Goal: Task Accomplishment & Management: Manage account settings

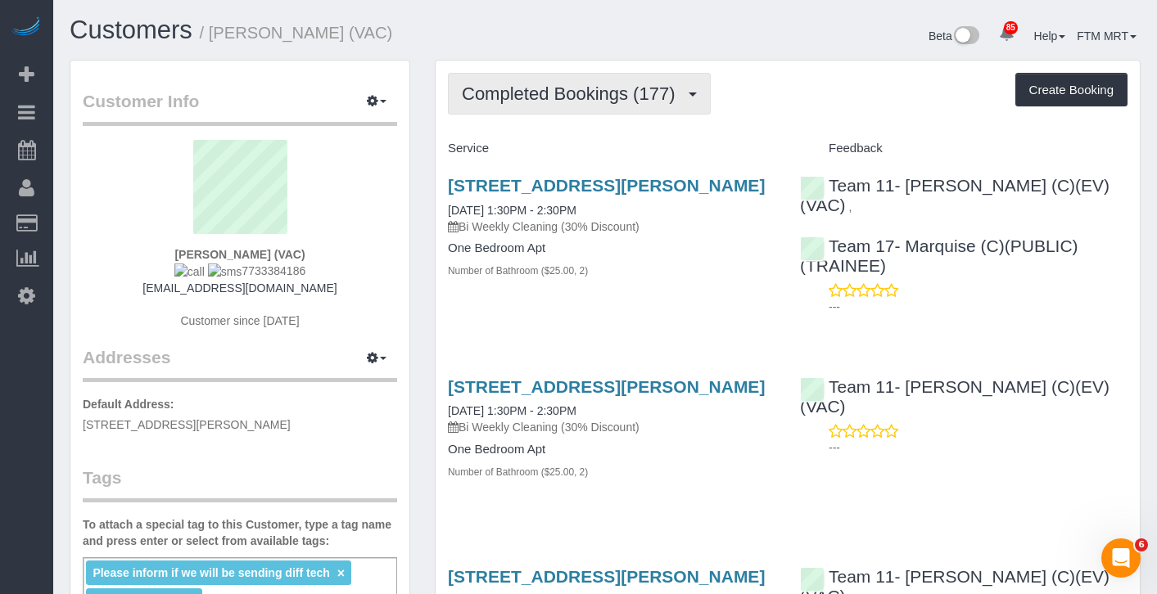
click at [666, 108] on button "Completed Bookings (177)" at bounding box center [579, 94] width 263 height 42
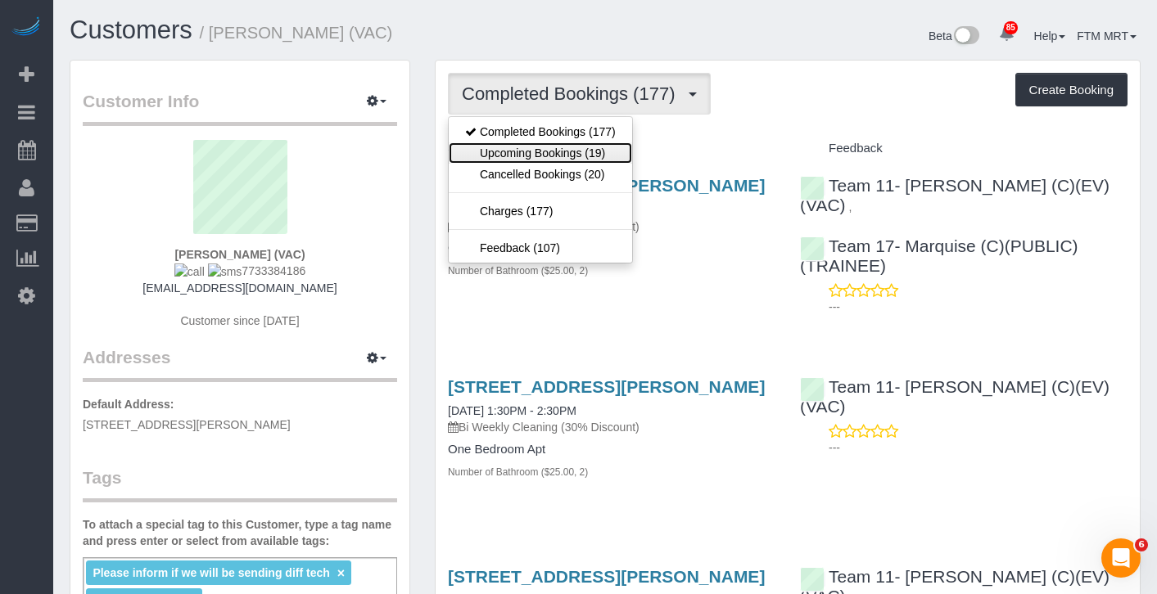
click at [597, 160] on link "Upcoming Bookings (19)" at bounding box center [540, 152] width 183 height 21
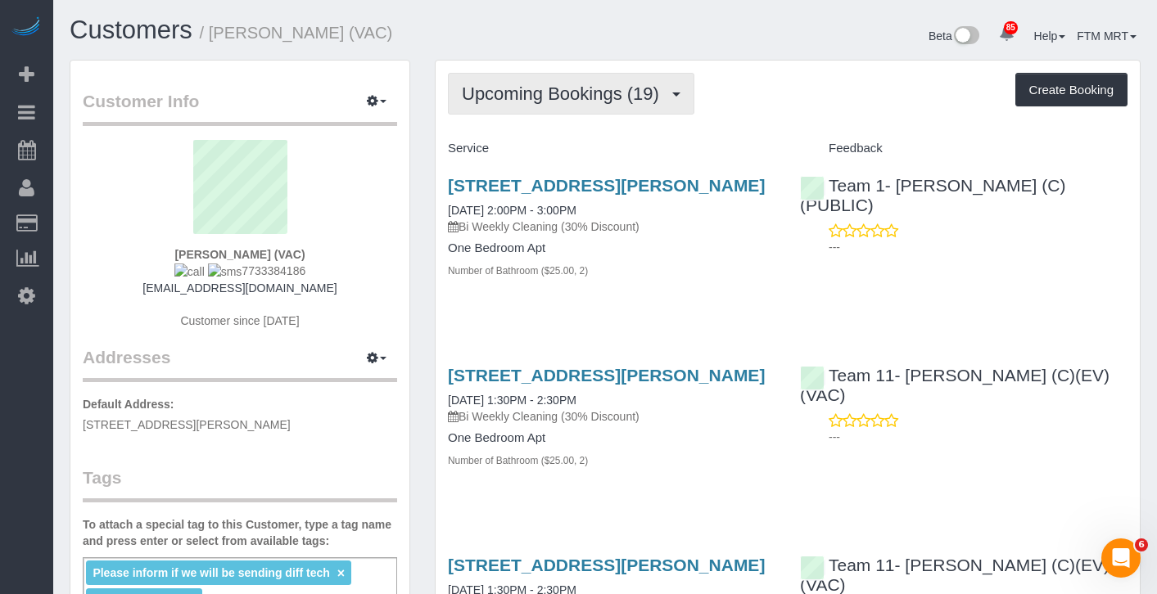
click at [661, 107] on button "Upcoming Bookings (19)" at bounding box center [571, 94] width 246 height 42
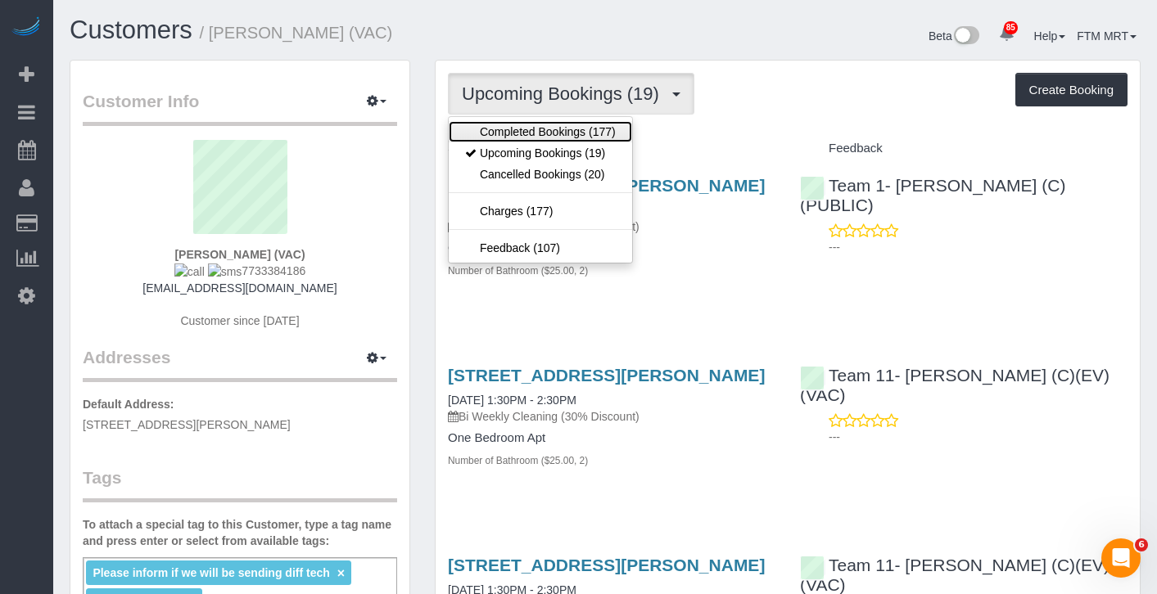
click at [605, 126] on link "Completed Bookings (177)" at bounding box center [540, 131] width 183 height 21
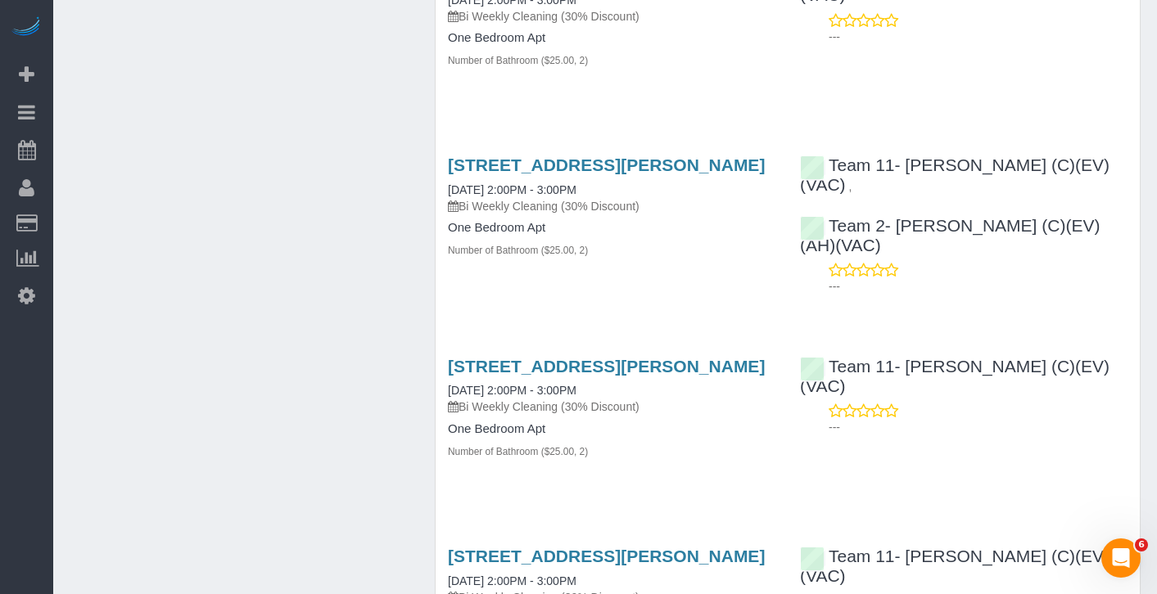
scroll to position [3901, 0]
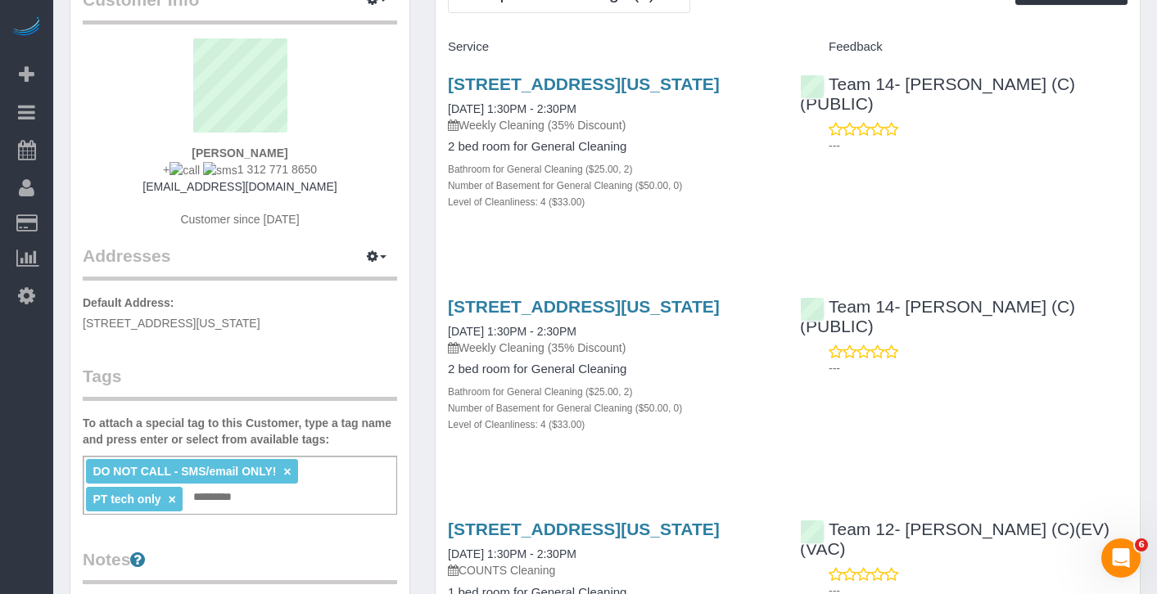
scroll to position [51, 0]
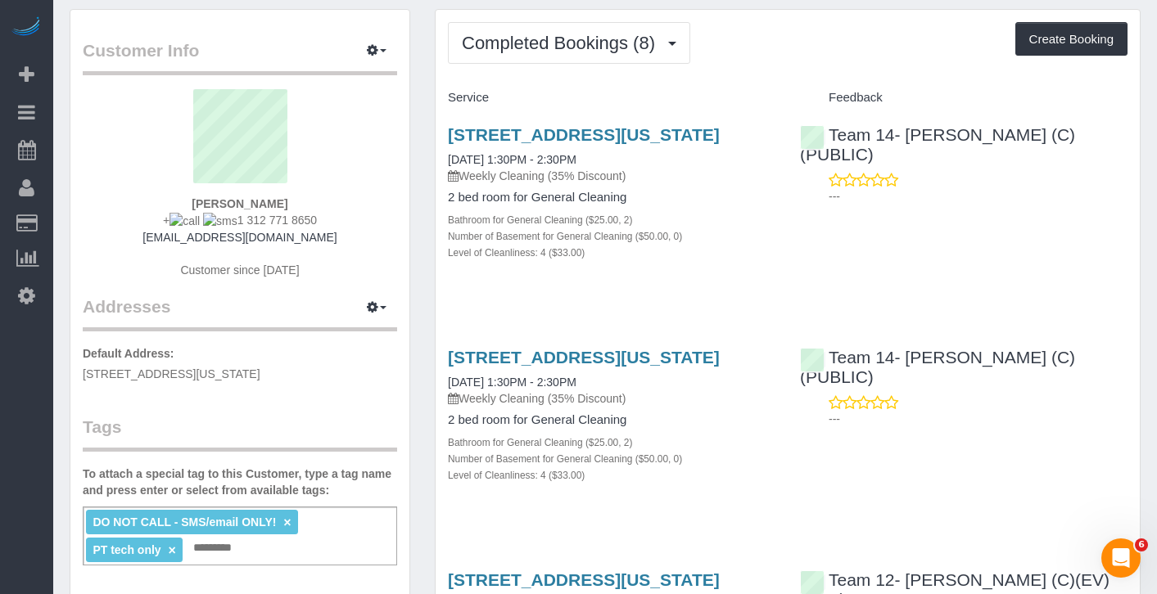
drag, startPoint x: 316, startPoint y: 223, endPoint x: 260, endPoint y: 222, distance: 56.5
click at [233, 221] on div "Antonia Serrano + 1 312 771 8650 antoserranob@hotmail.com Customer since 2025" at bounding box center [240, 191] width 314 height 205
copy span "312 771 8650"
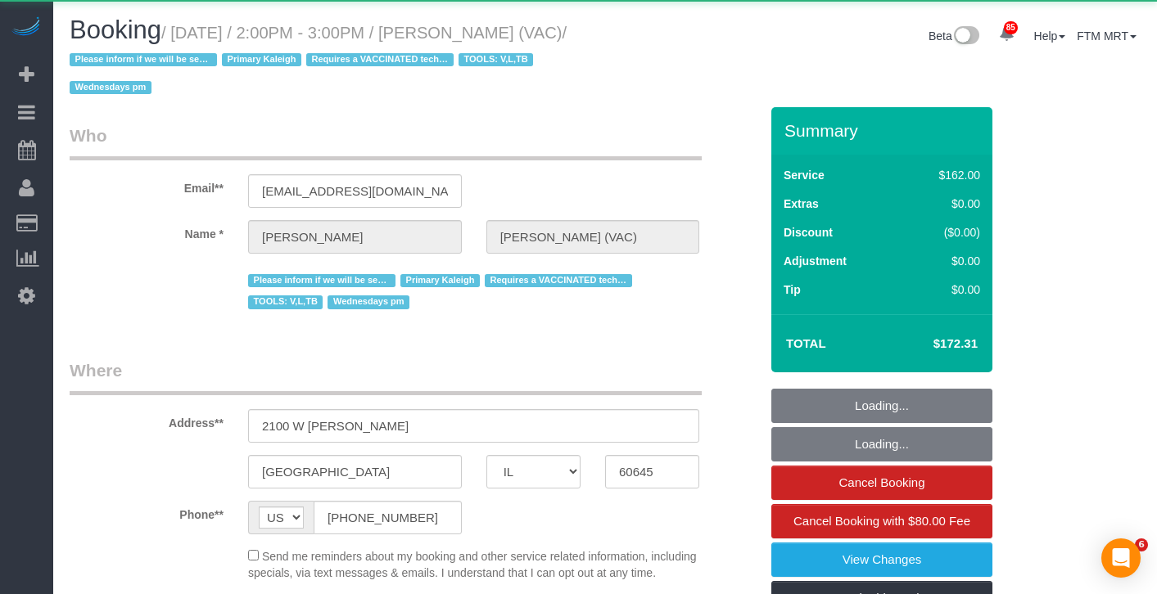
select select "IL"
select select "object:970"
select select "6439"
select select "2"
select select "number:1"
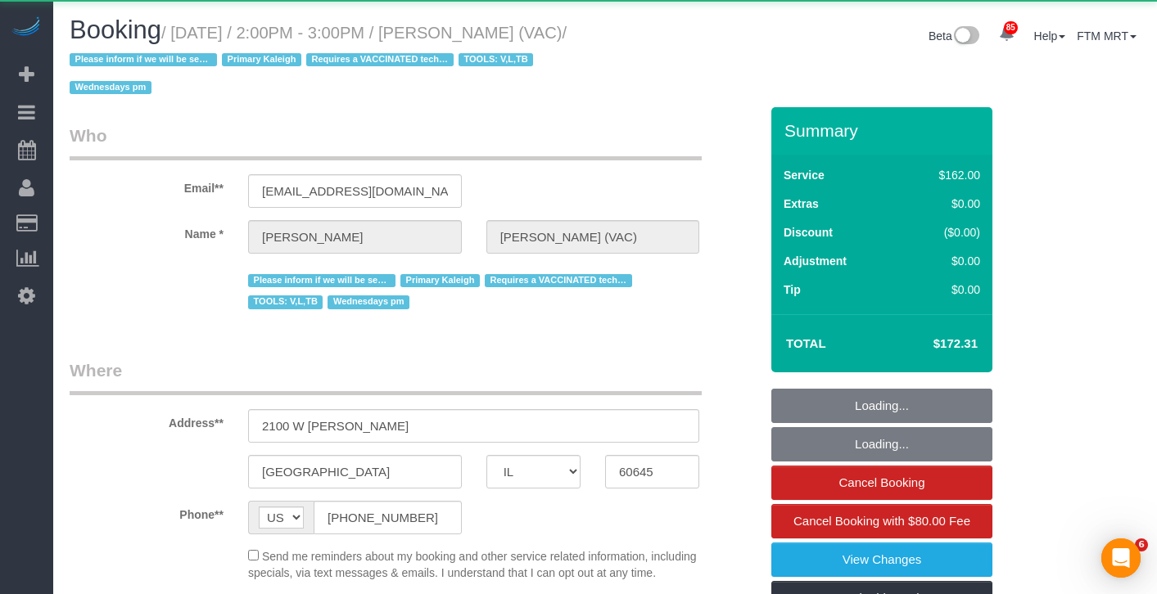
select select "number:66"
select select "number:139"
select select "number:107"
select select "number:98"
select select "number:141"
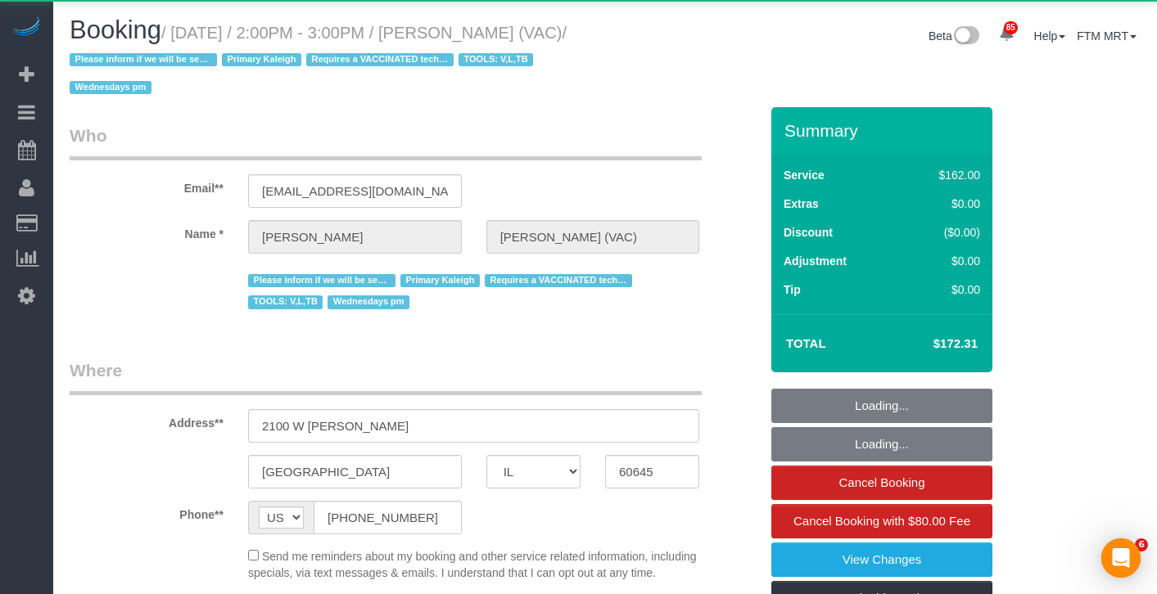
select select "number:143"
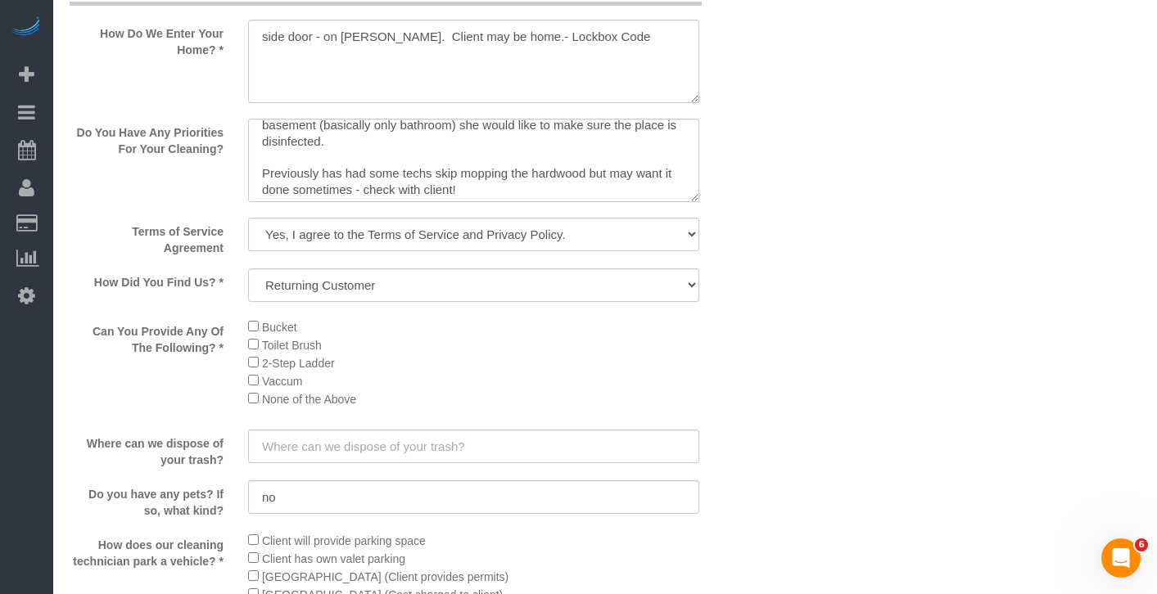
scroll to position [81, 0]
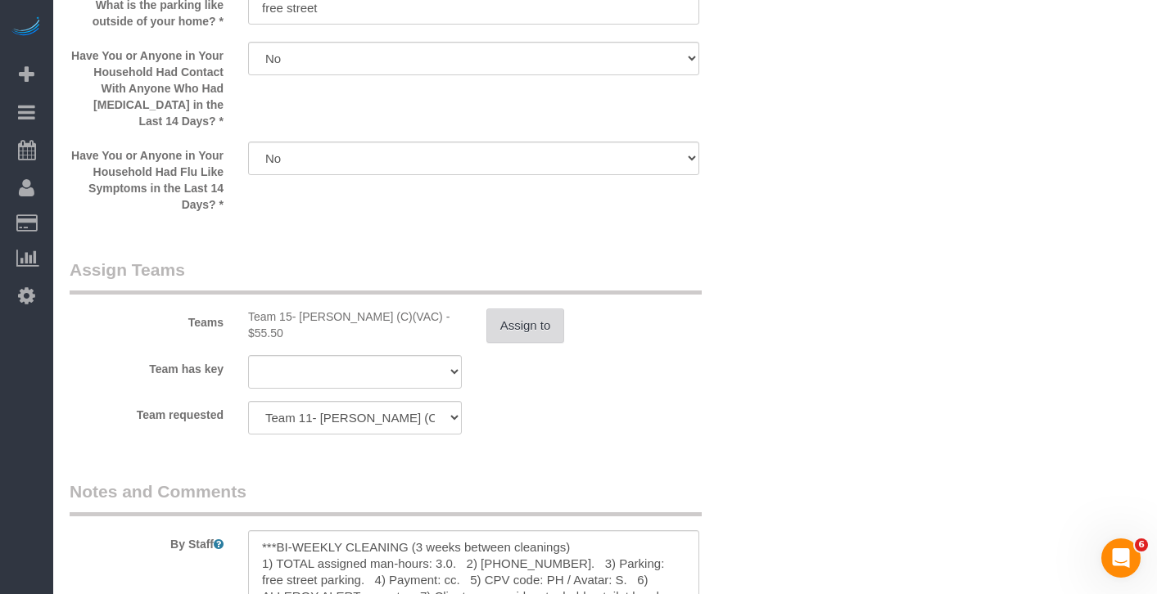
click at [526, 343] on button "Assign to" at bounding box center [525, 326] width 79 height 34
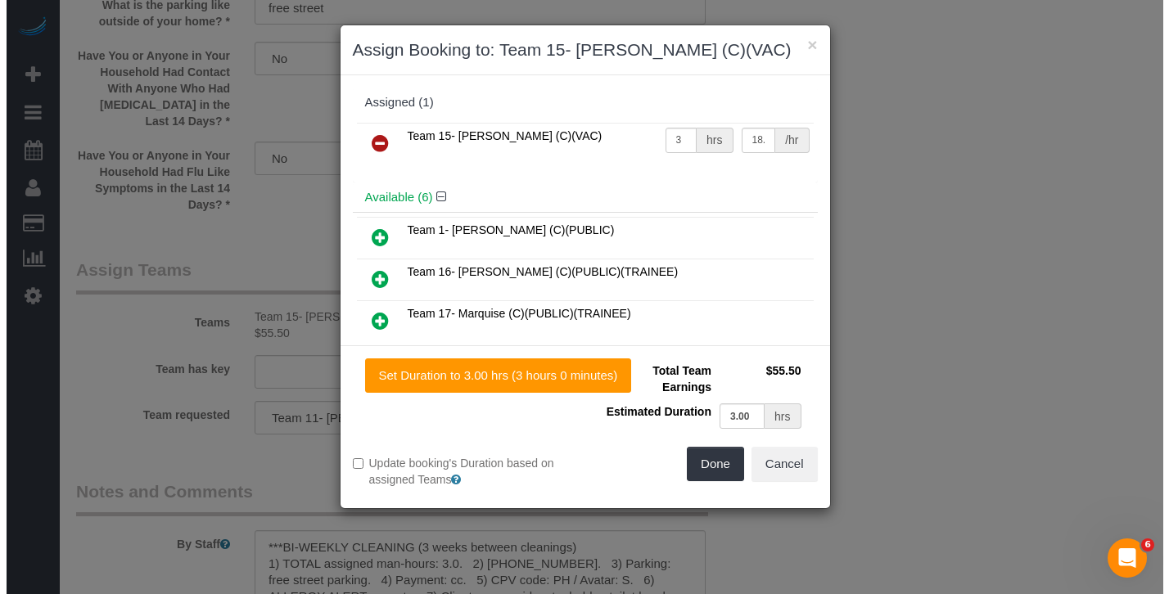
scroll to position [2687, 0]
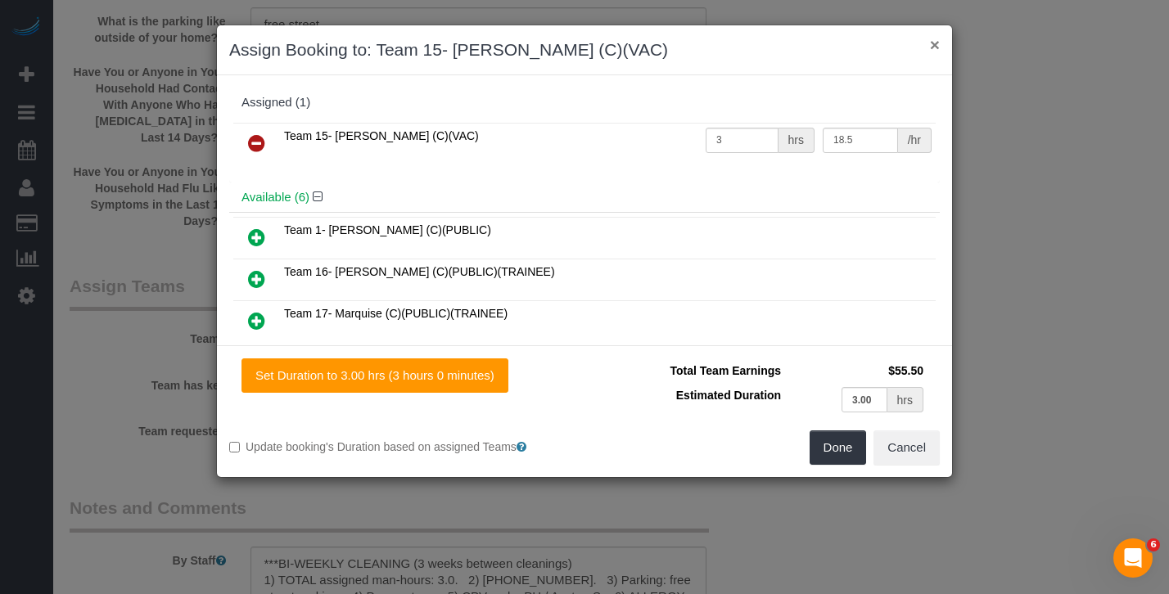
click at [937, 51] on button "×" at bounding box center [935, 44] width 10 height 17
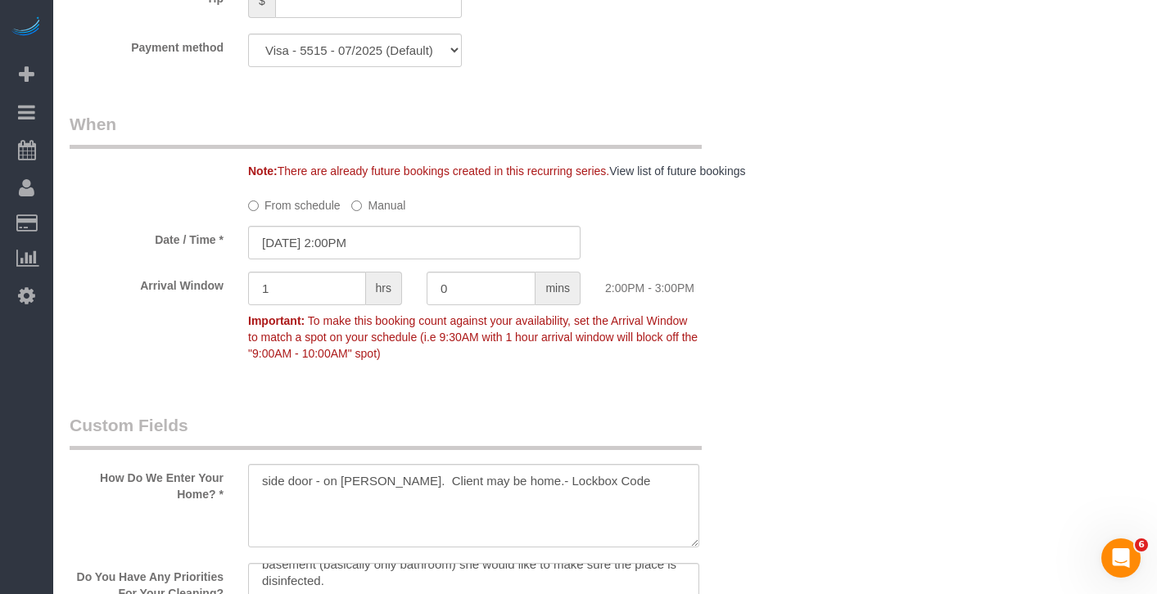
scroll to position [1276, 0]
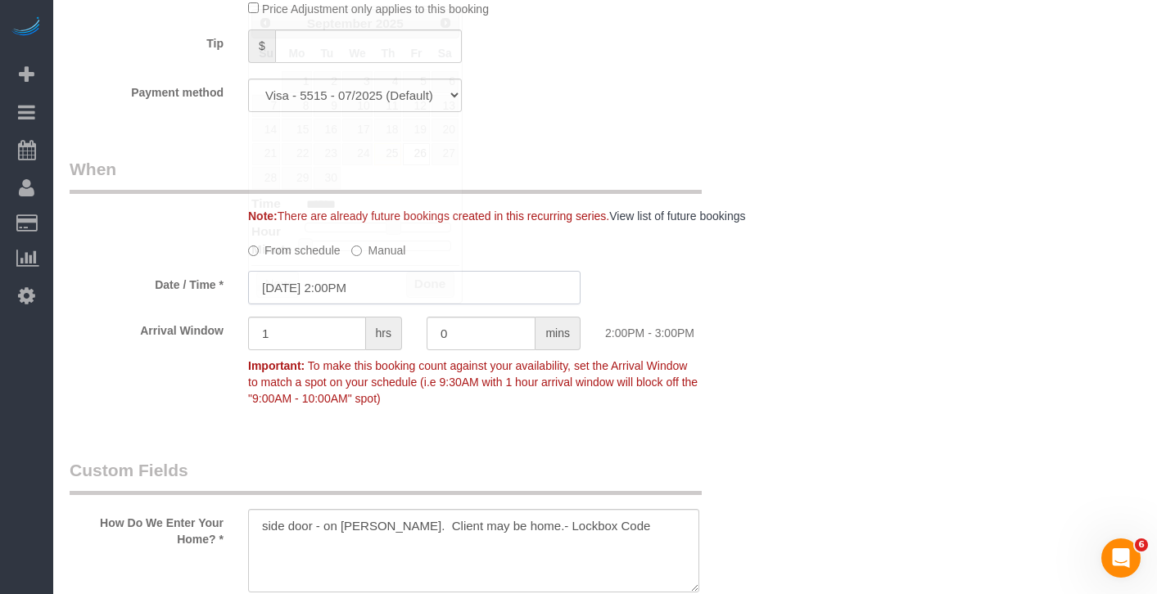
click at [463, 305] on input "09/26/2025 2:00PM" at bounding box center [414, 288] width 332 height 34
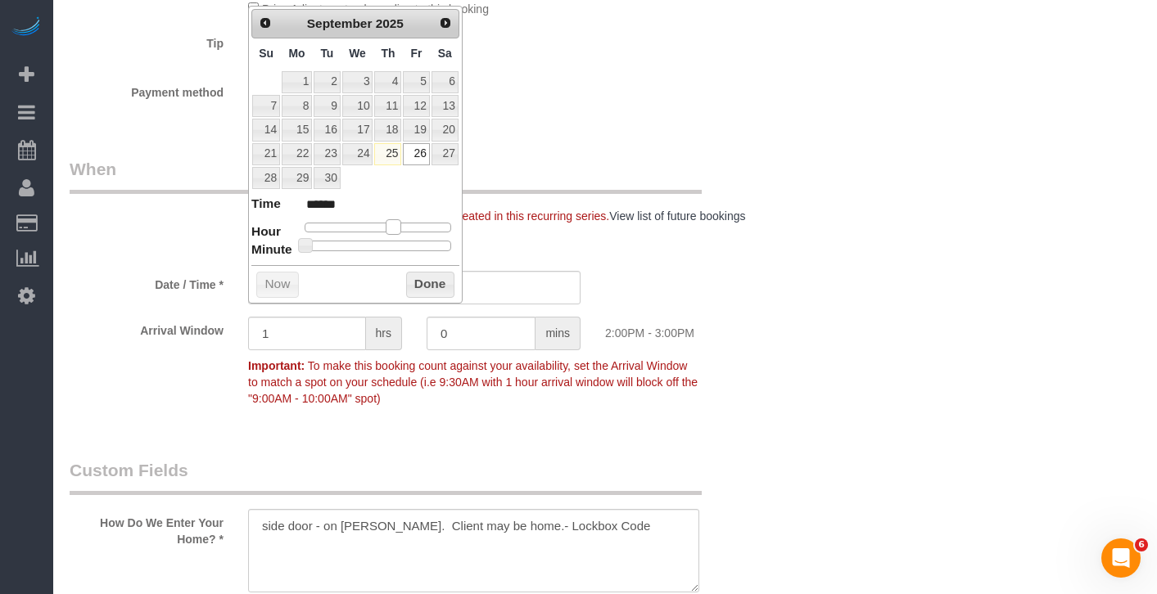
type input "09/26/2025 1:00PM"
type input "******"
type input "09/26/2025 12:00PM"
type input "*******"
drag, startPoint x: 395, startPoint y: 223, endPoint x: 386, endPoint y: 224, distance: 9.0
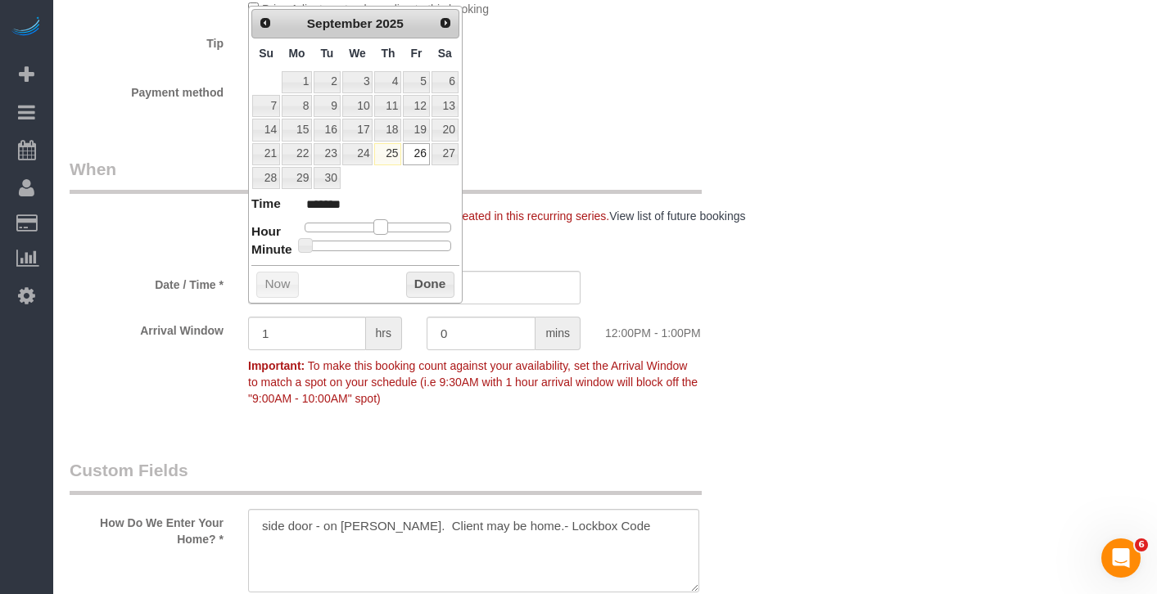
click at [386, 224] on span at bounding box center [380, 226] width 15 height 15
type input "09/26/2025 1:00PM"
type input "******"
click at [388, 225] on span at bounding box center [387, 226] width 15 height 15
click at [421, 281] on button "Done" at bounding box center [430, 285] width 48 height 26
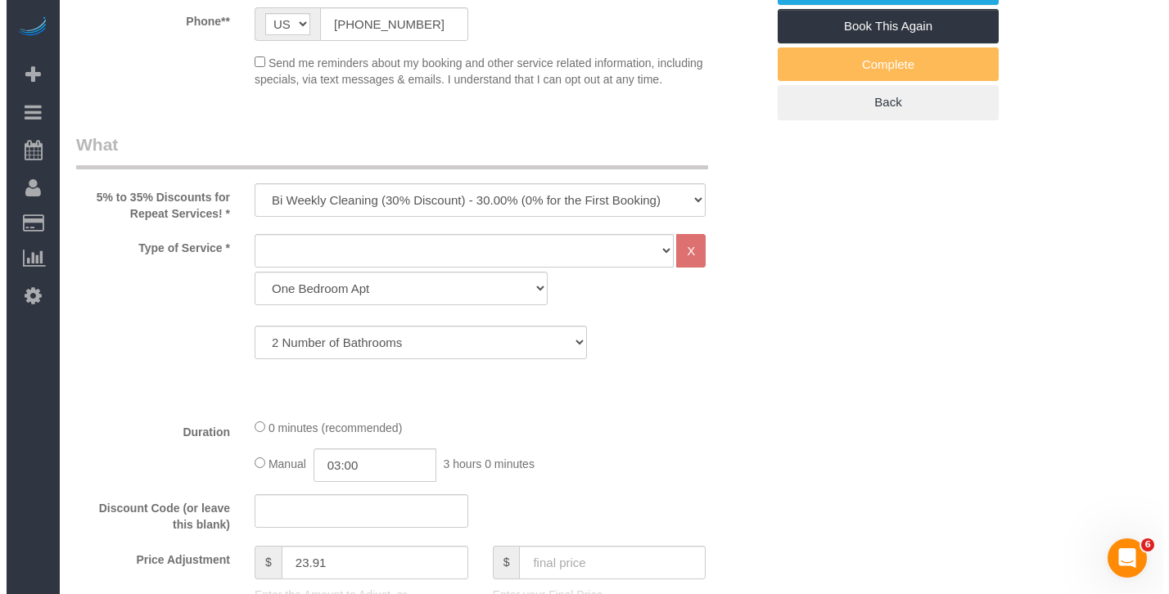
scroll to position [0, 0]
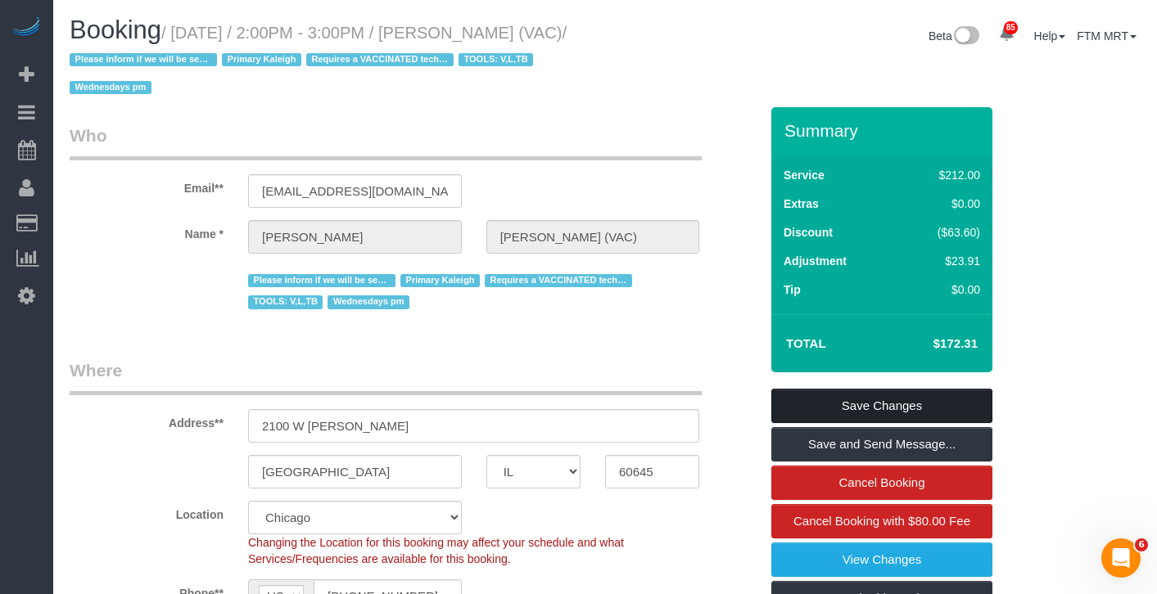
click at [863, 407] on link "Save Changes" at bounding box center [881, 406] width 221 height 34
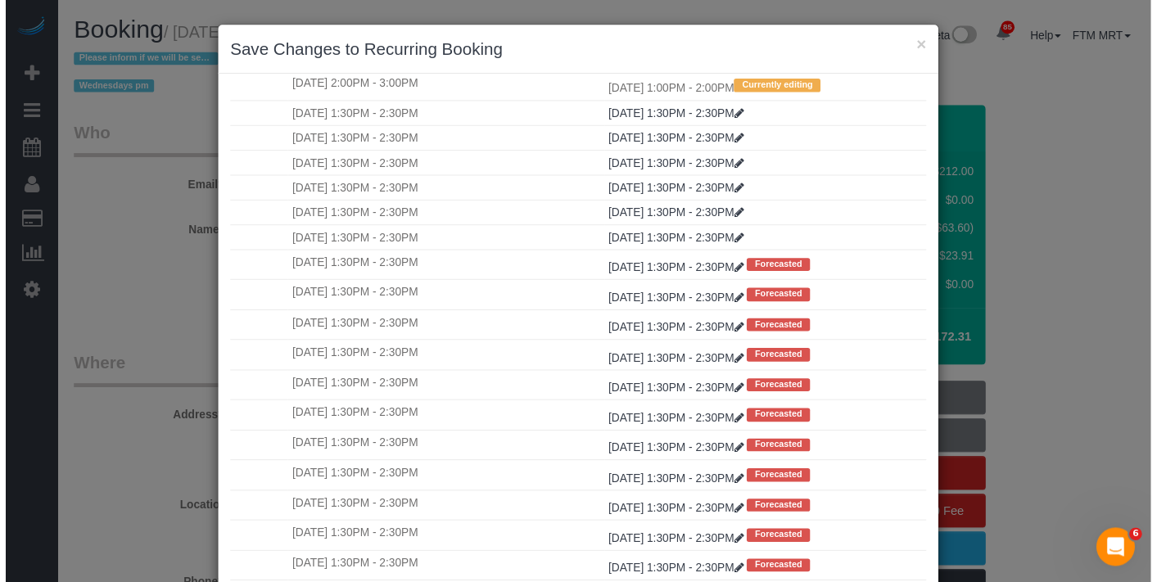
scroll to position [139, 0]
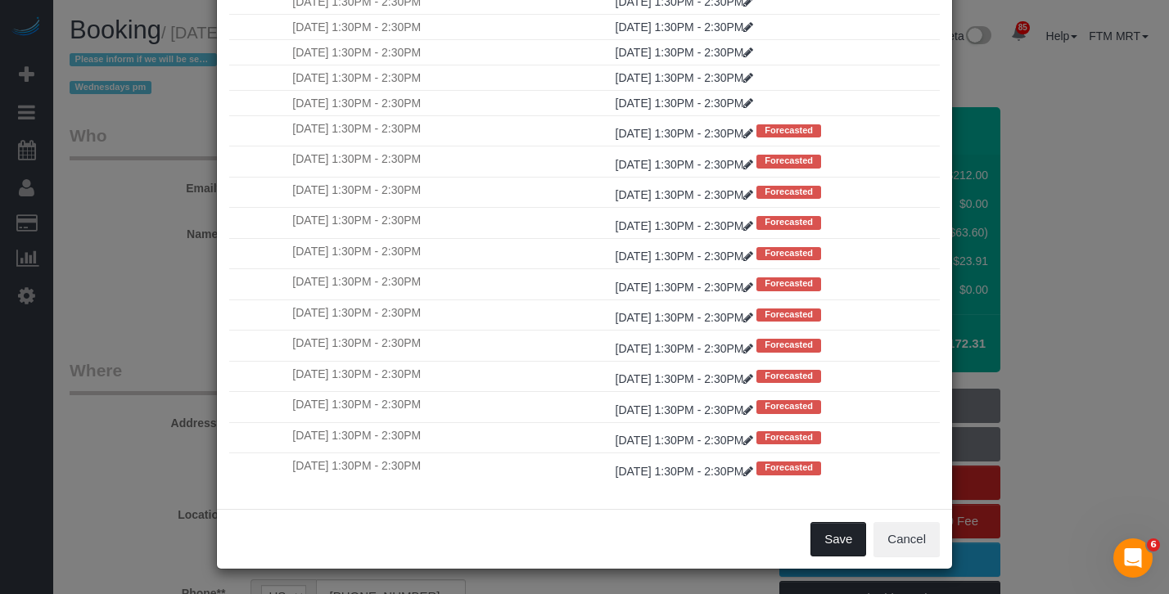
click at [819, 536] on button "Save" at bounding box center [838, 539] width 56 height 34
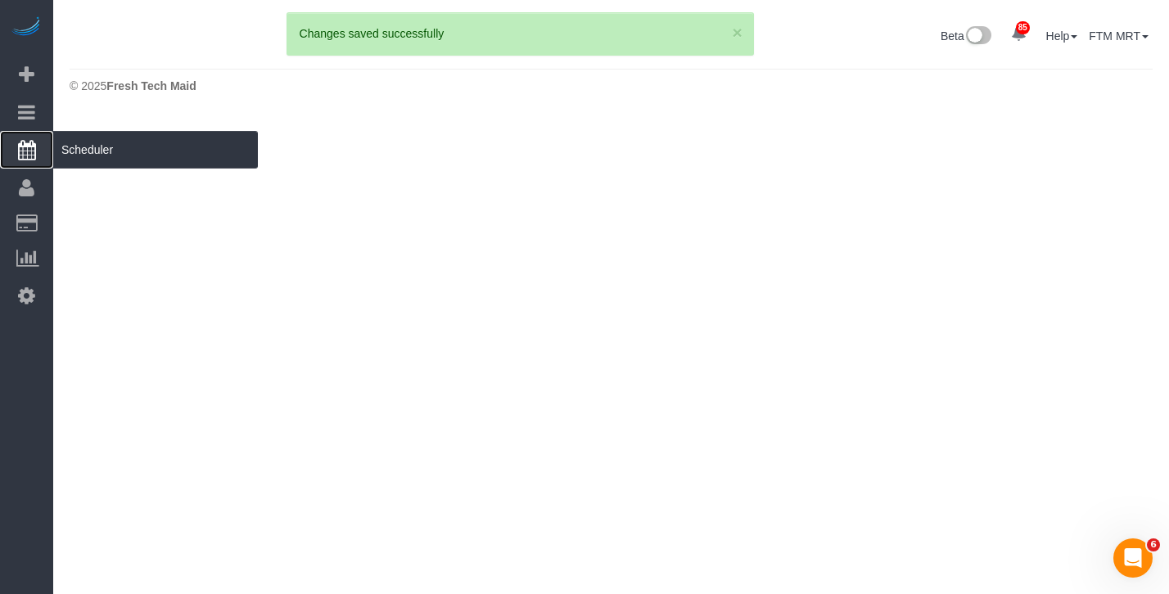
click at [153, 142] on span "Scheduler" at bounding box center [155, 150] width 205 height 38
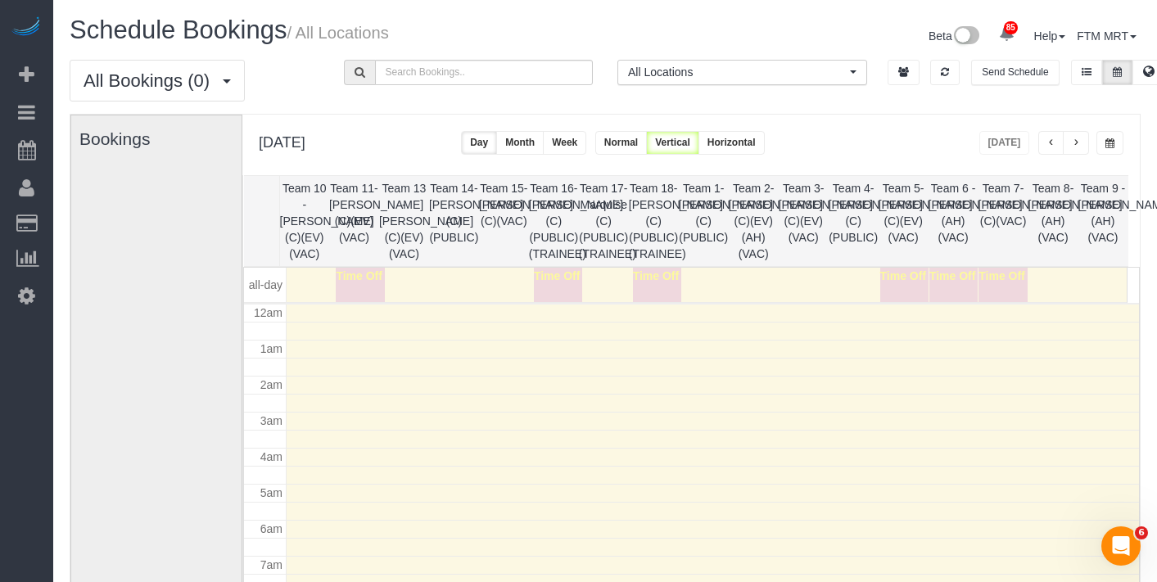
scroll to position [217, 0]
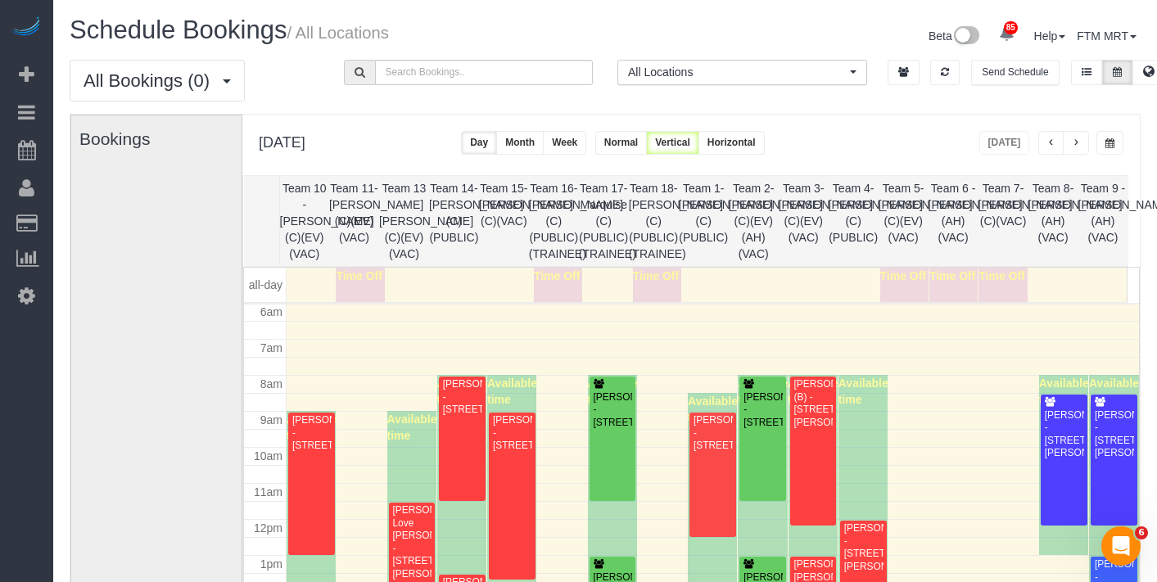
click at [1076, 138] on span "button" at bounding box center [1076, 143] width 8 height 10
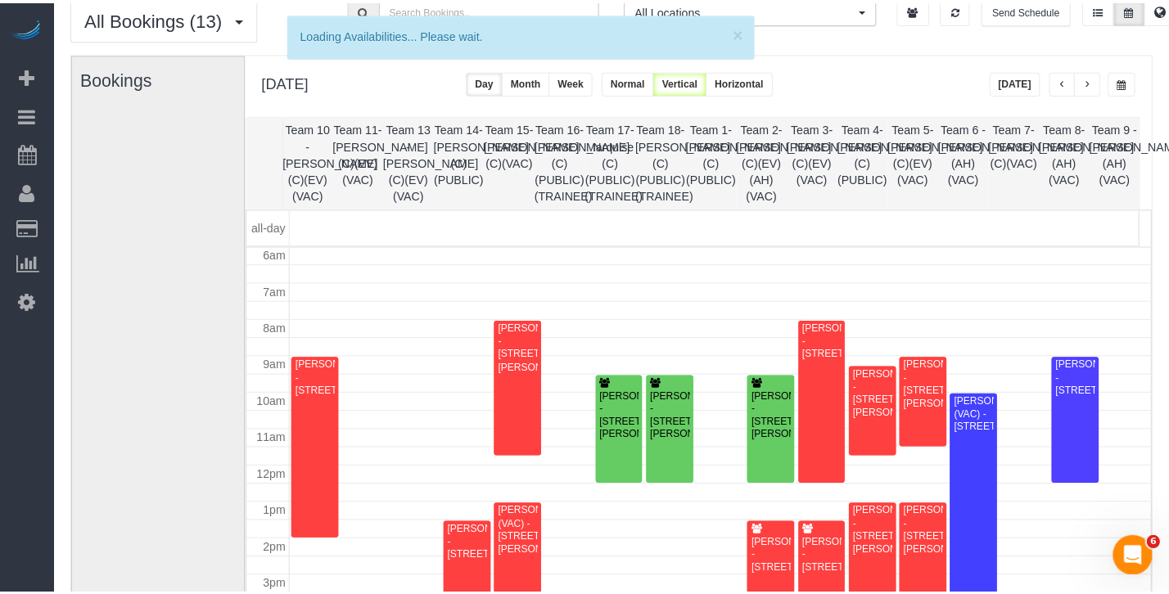
scroll to position [135, 0]
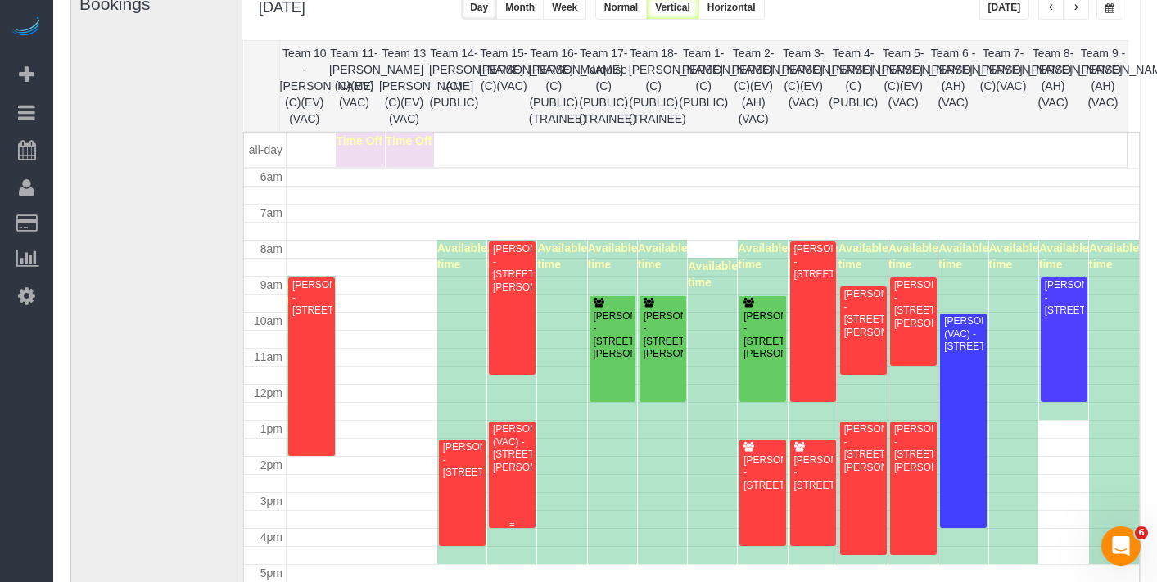
click at [512, 452] on div "Vicki Curtis (VAC) - 2100 W Lunt, Chicago, IL 60645" at bounding box center [512, 448] width 40 height 51
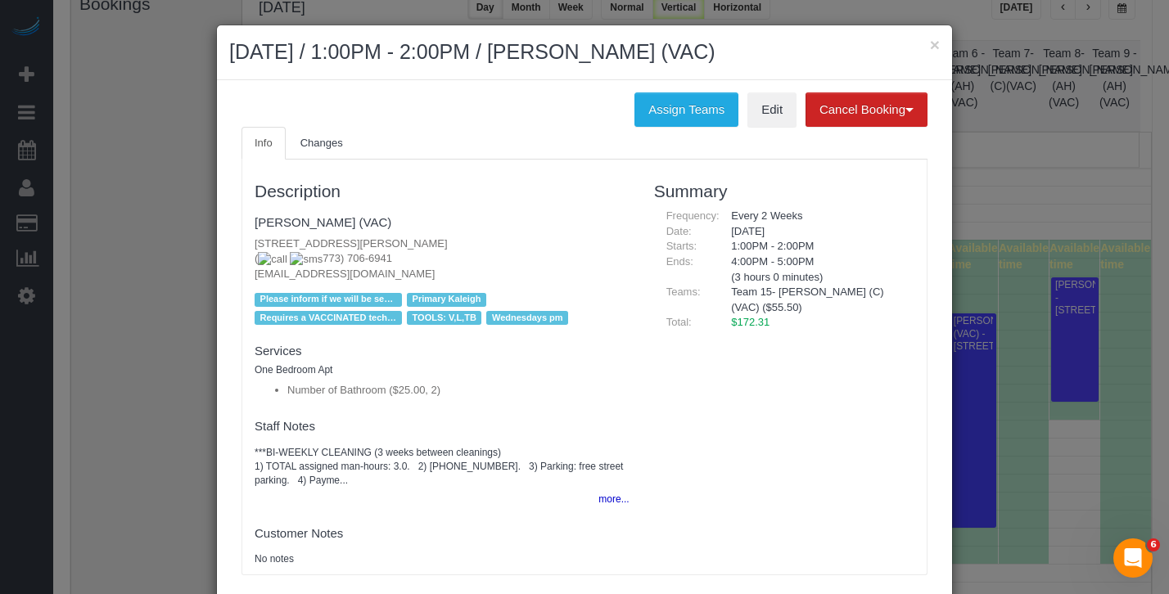
drag, startPoint x: 392, startPoint y: 262, endPoint x: 293, endPoint y: 255, distance: 99.3
click at [293, 255] on p "2100 W Lunt, Chicago, IL 60645 ( 773) 706-6941 vycurtis@att.net" at bounding box center [442, 260] width 375 height 46
drag, startPoint x: 368, startPoint y: 258, endPoint x: 354, endPoint y: 256, distance: 14.8
click at [337, 258] on p "2100 W Lunt, Chicago, IL 60645 ( 773) 706-6941 vycurtis@att.net" at bounding box center [442, 260] width 375 height 46
click at [396, 255] on p "2100 W Lunt, Chicago, IL 60645 ( 773) 706-6941 vycurtis@att.net" at bounding box center [442, 260] width 375 height 46
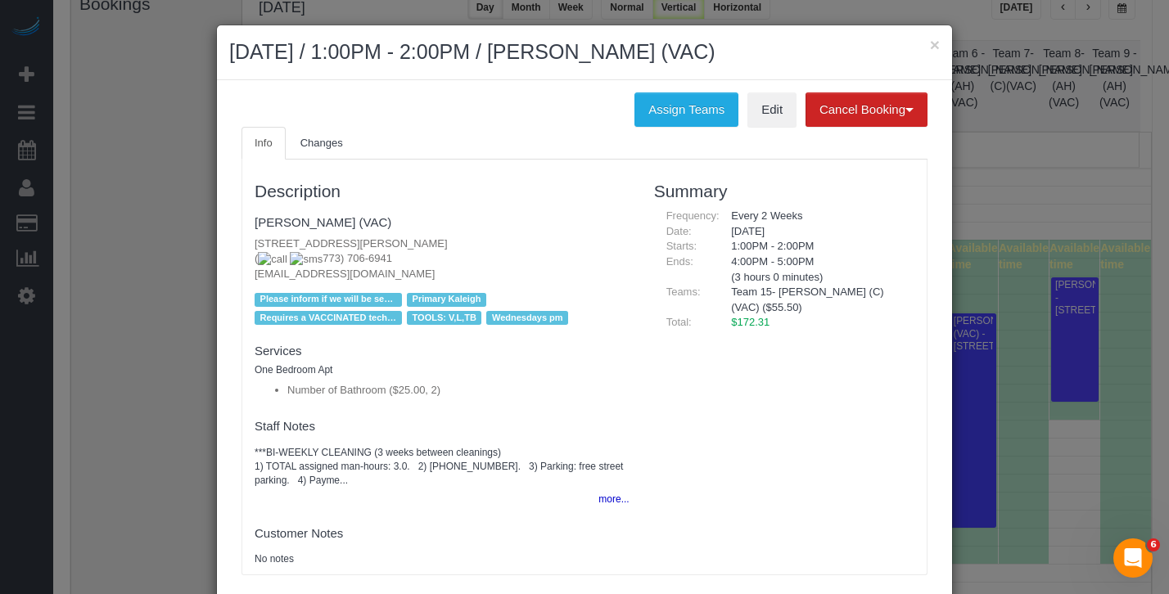
drag, startPoint x: 338, startPoint y: 257, endPoint x: 291, endPoint y: 260, distance: 46.8
click at [291, 260] on p "2100 W Lunt, Chicago, IL 60645 ( 773) 706-6941 vycurtis@att.net" at bounding box center [442, 260] width 375 height 46
copy span "773) 706-6941"
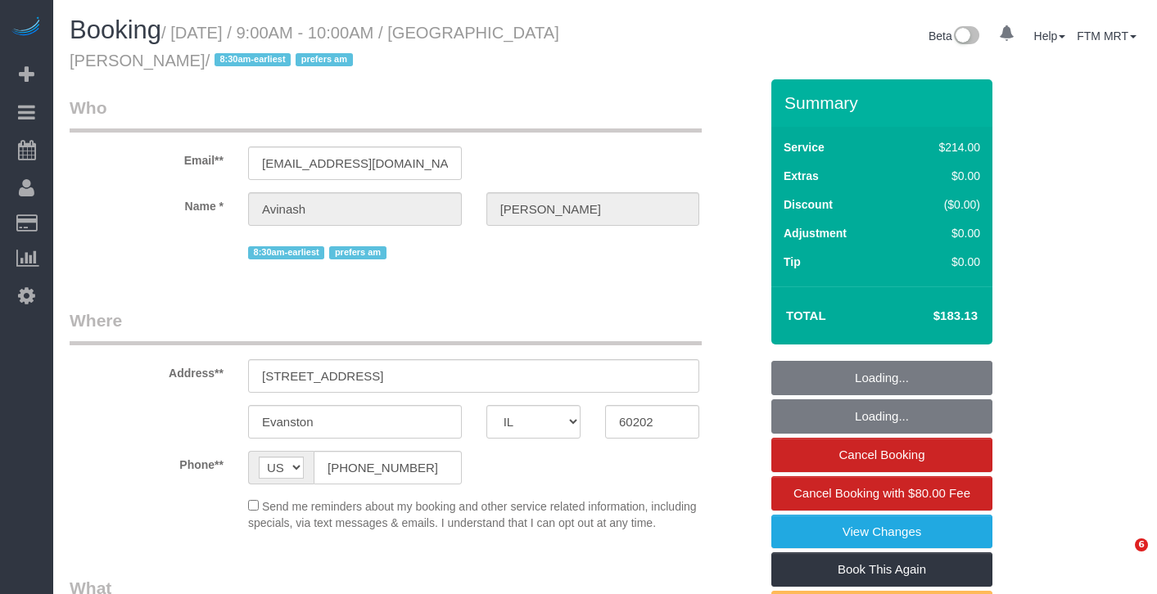
select select "IL"
select select "number:1"
select select "number:58"
select select "number:139"
select select "number:106"
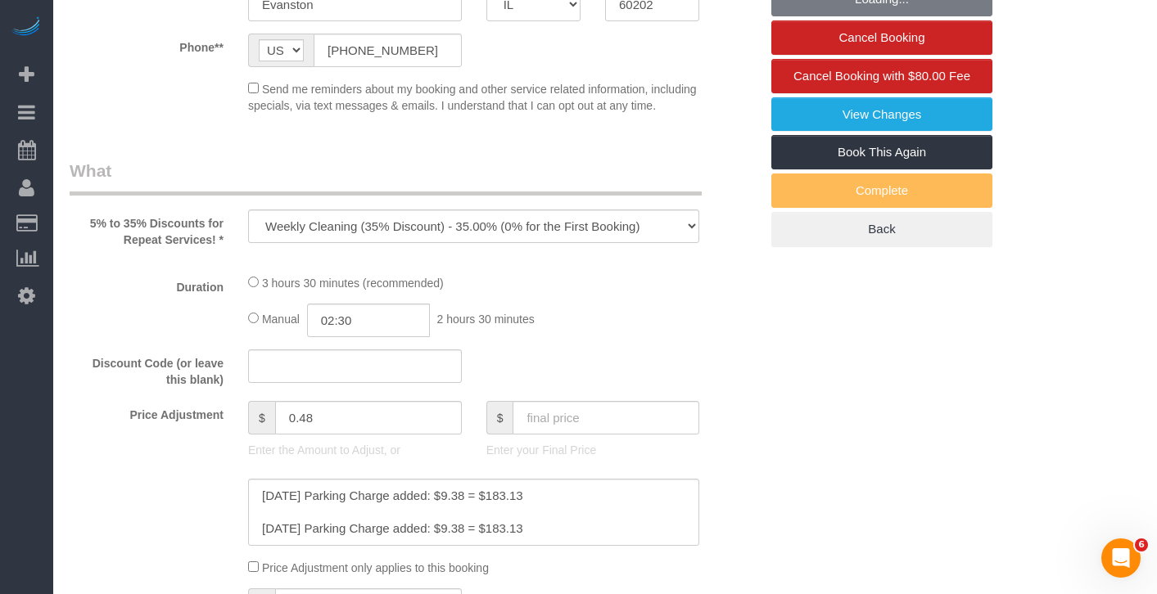
select select "string:fspay-0c5b9879-da17-4785-acd9-5465d77a9964"
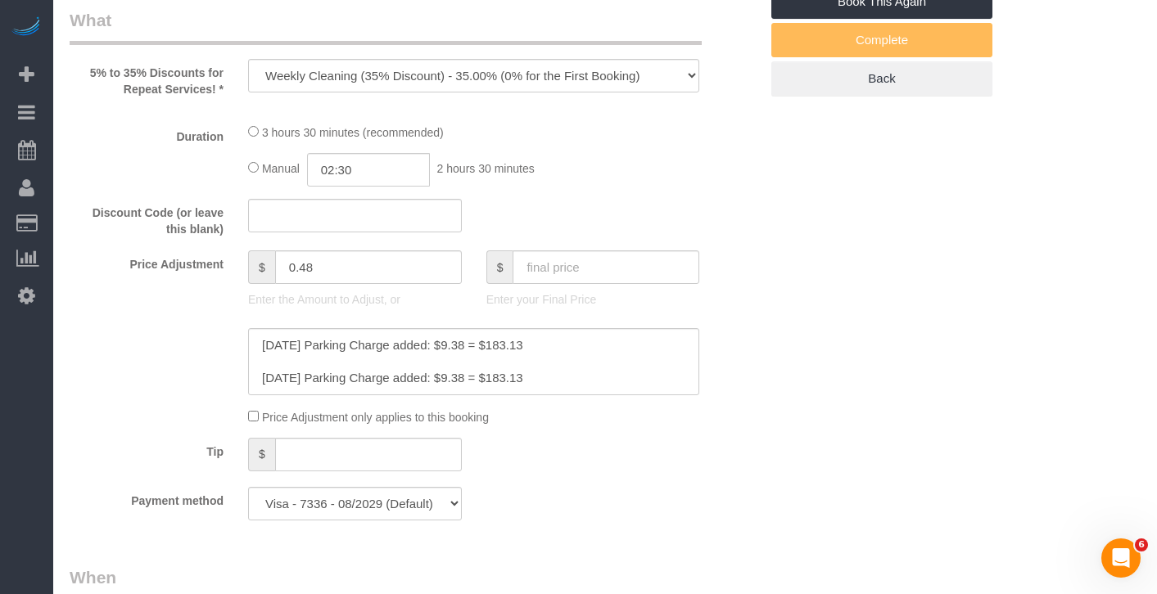
select select "512"
select select "2"
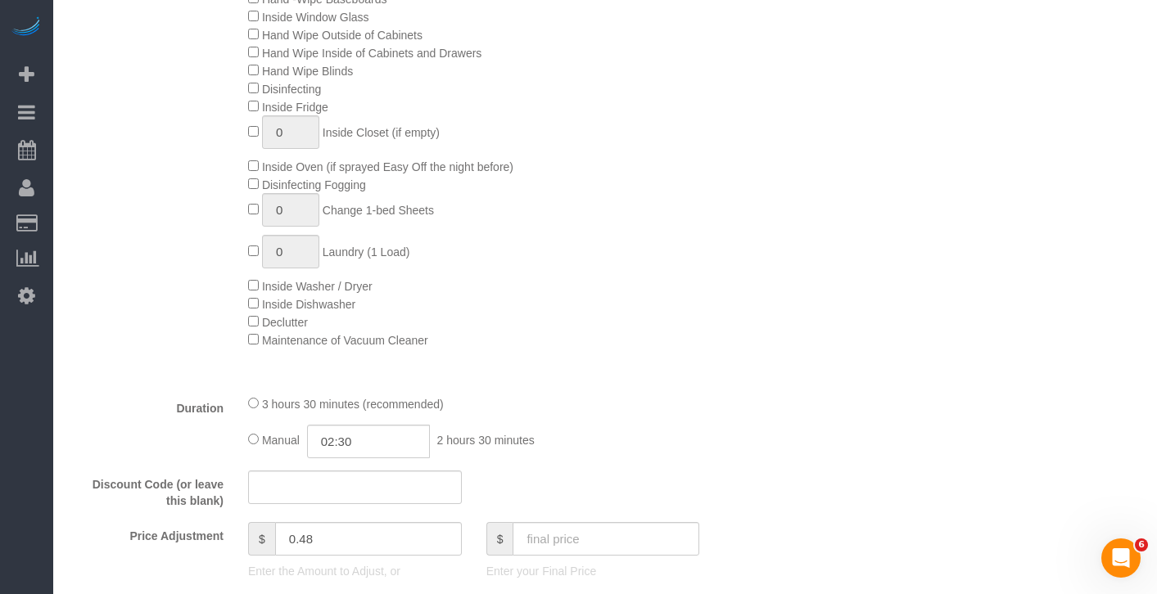
select select "object:1368"
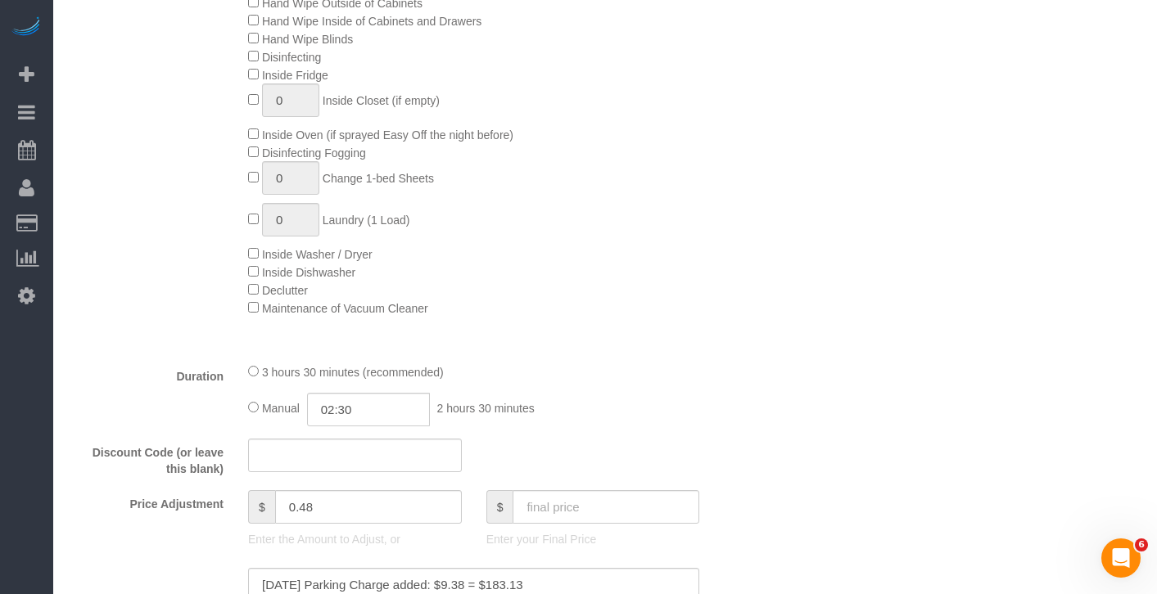
select select "2"
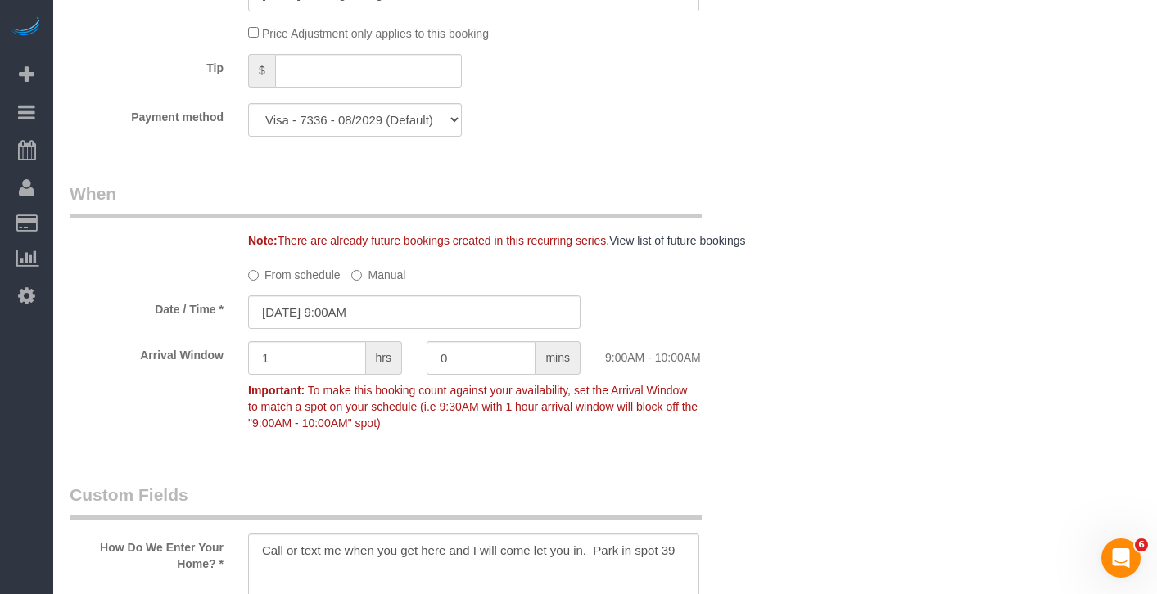
scroll to position [1749, 0]
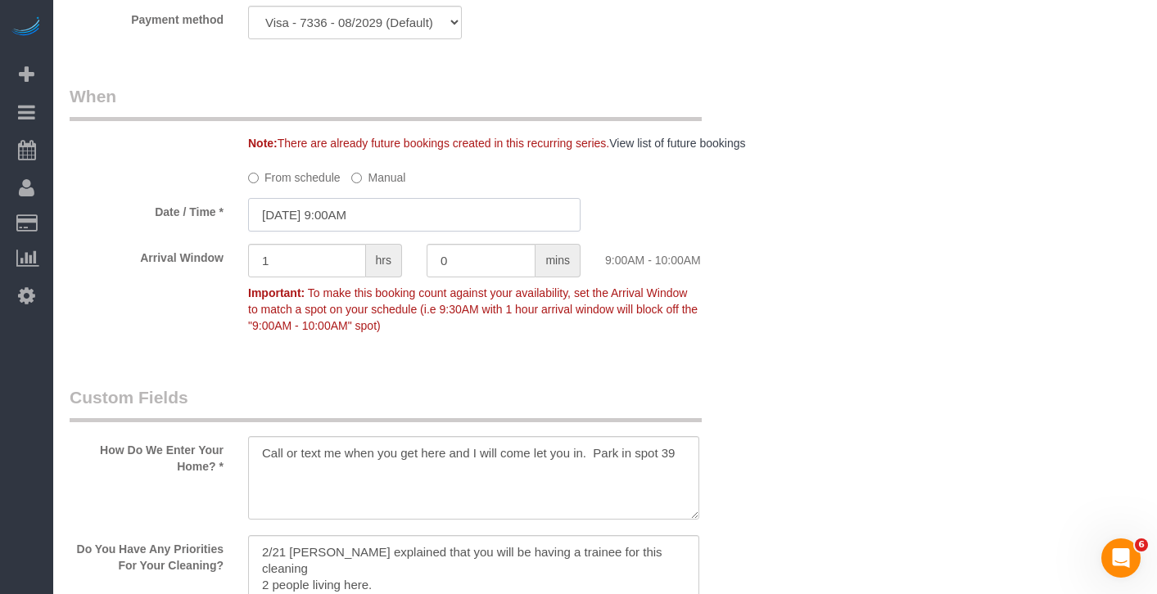
click at [445, 232] on input "[DATE] 9:00AM" at bounding box center [414, 215] width 332 height 34
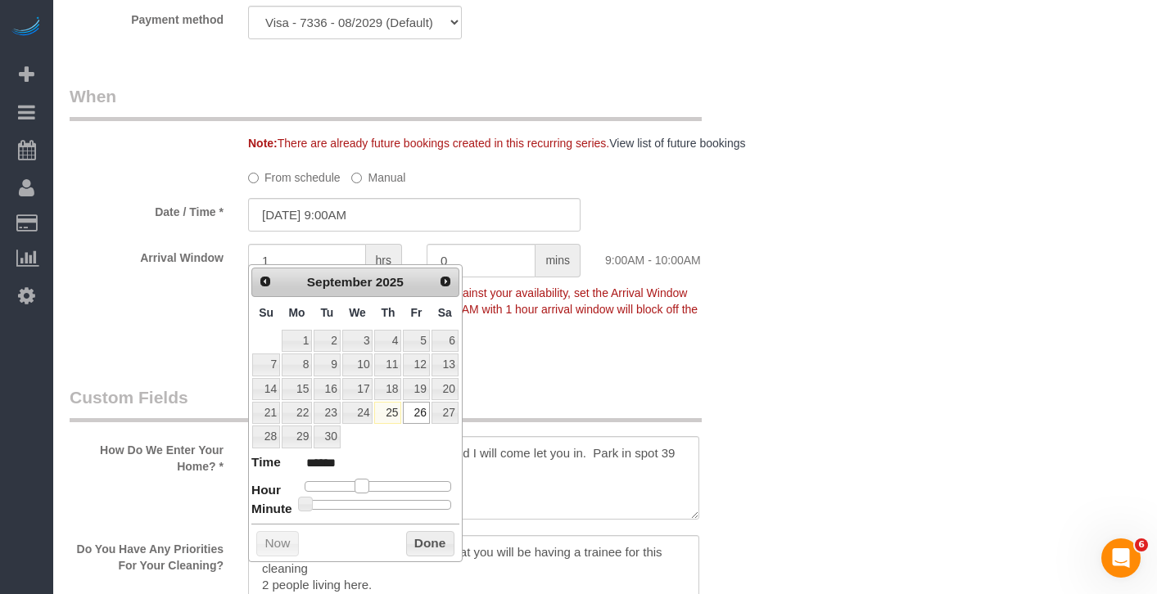
type input "[DATE] 8:00AM"
type input "******"
click at [352, 484] on span at bounding box center [355, 486] width 15 height 15
type input "[DATE] 8:05AM"
type input "******"
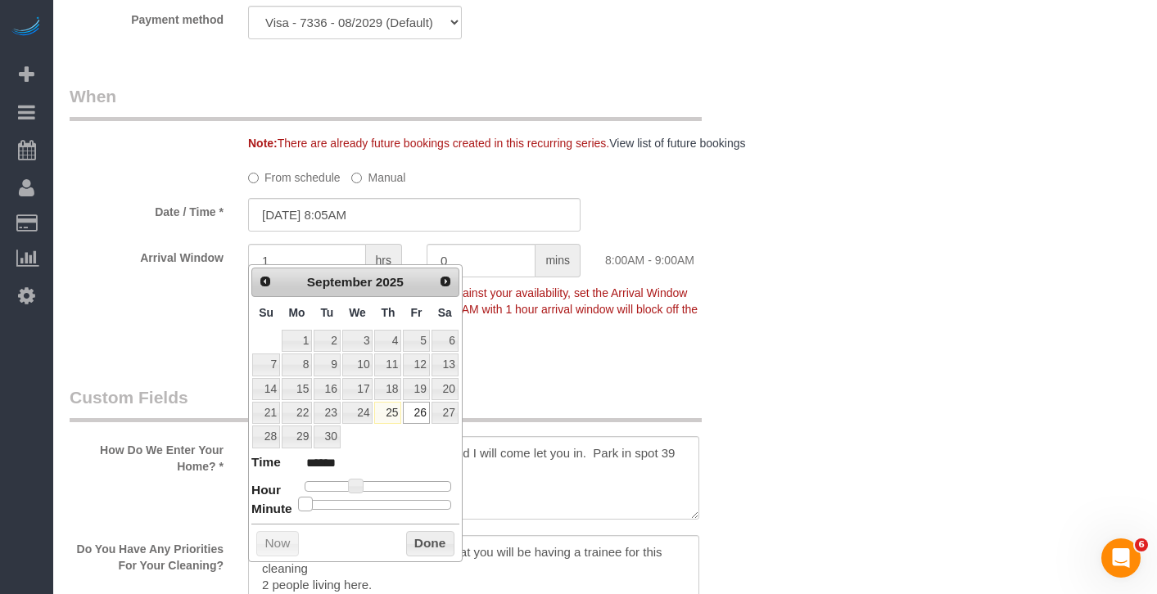
type input "[DATE] 8:10AM"
type input "******"
type input "[DATE] 8:15AM"
type input "******"
type input "09/26/2025 8:20AM"
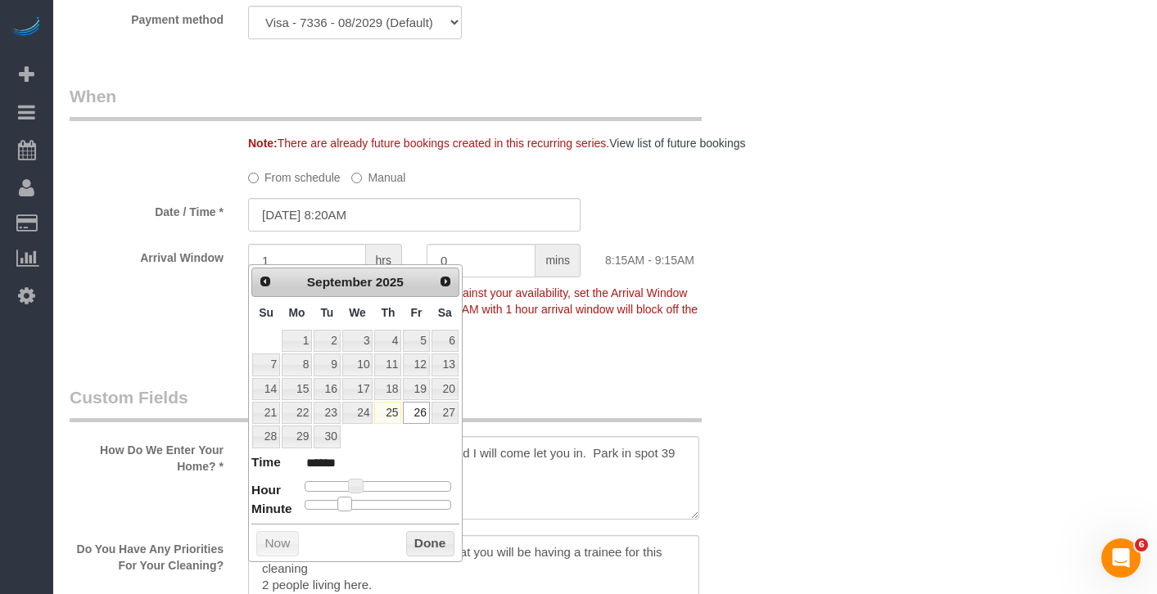
type input "******"
type input "09/26/2025 8:15AM"
type input "******"
drag, startPoint x: 308, startPoint y: 503, endPoint x: 346, endPoint y: 503, distance: 38.5
click at [346, 503] on span at bounding box center [344, 504] width 15 height 15
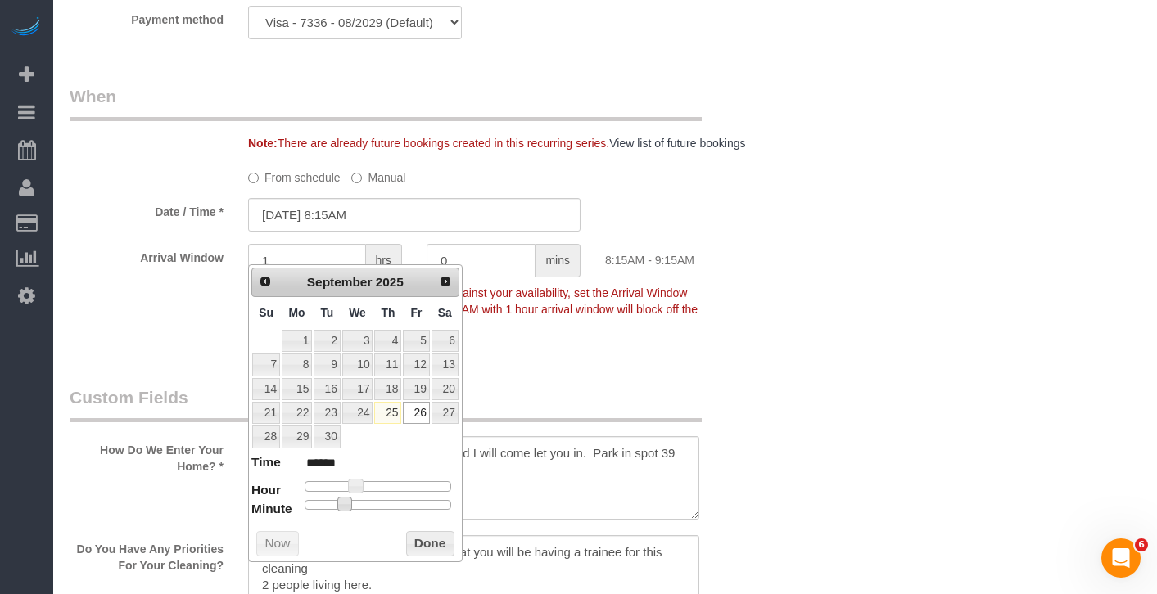
click at [458, 545] on div "Prev Next September 2025 Su Mo Tu We Th Fr Sa 1 2 3 4 5 6 7 8 9 10 11 12 13 14 …" at bounding box center [355, 413] width 214 height 298
click at [426, 544] on button "Done" at bounding box center [430, 544] width 48 height 26
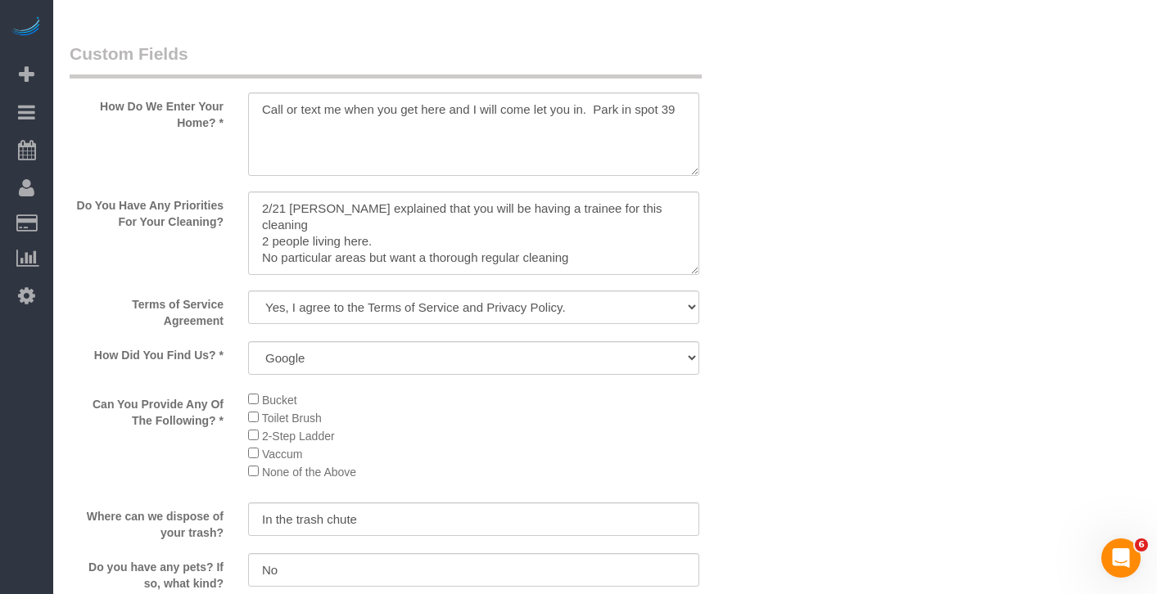
scroll to position [2046, 0]
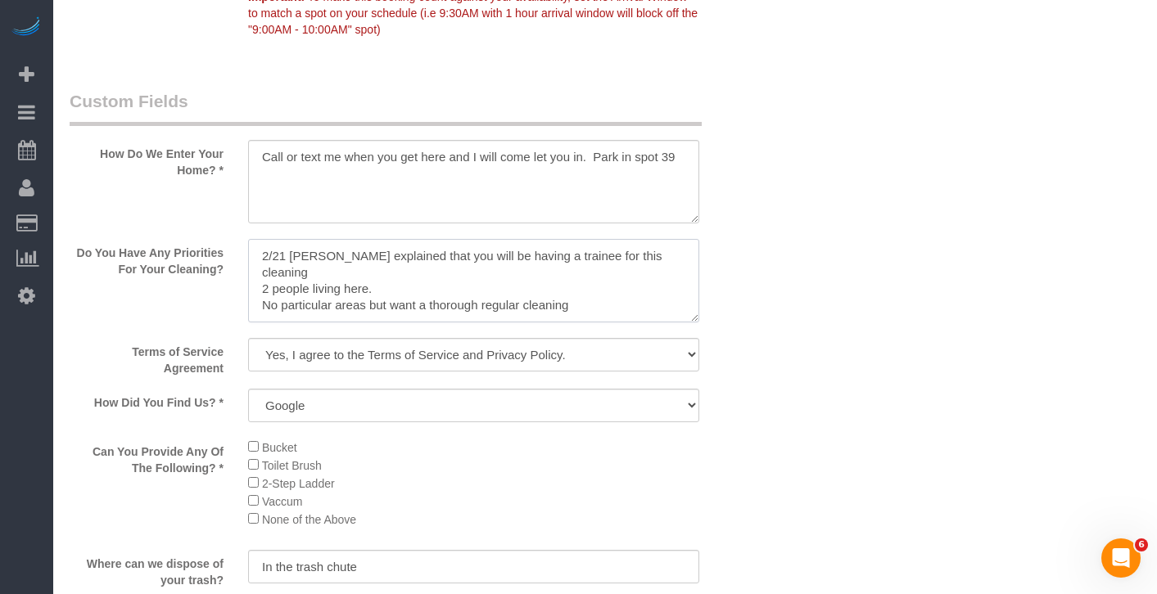
click at [257, 284] on textarea at bounding box center [473, 281] width 451 height 84
click at [265, 287] on textarea at bounding box center [473, 281] width 451 height 84
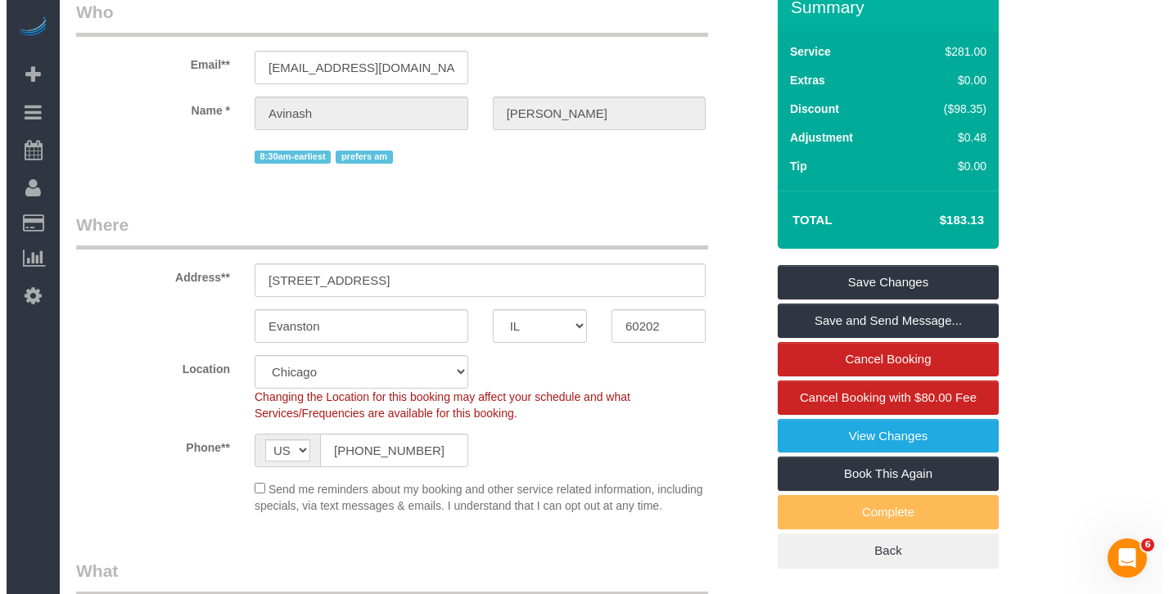
scroll to position [0, 0]
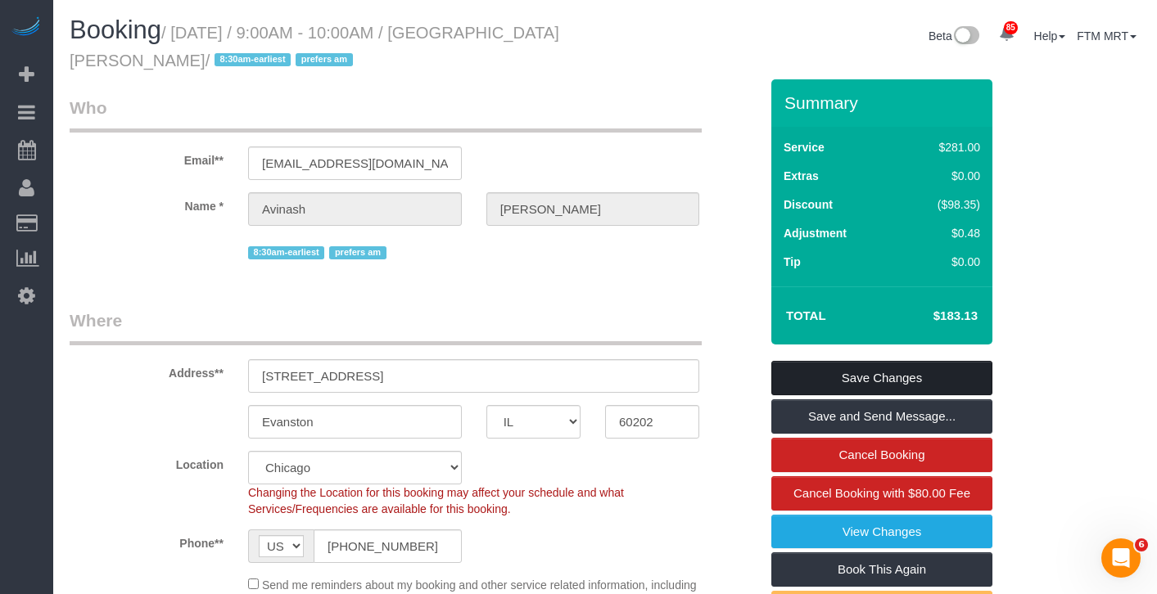
type textarea "**Client needs you to arrive at 8:15am** 2/21 Already explained that you will b…"
click at [855, 376] on link "Save Changes" at bounding box center [881, 378] width 221 height 34
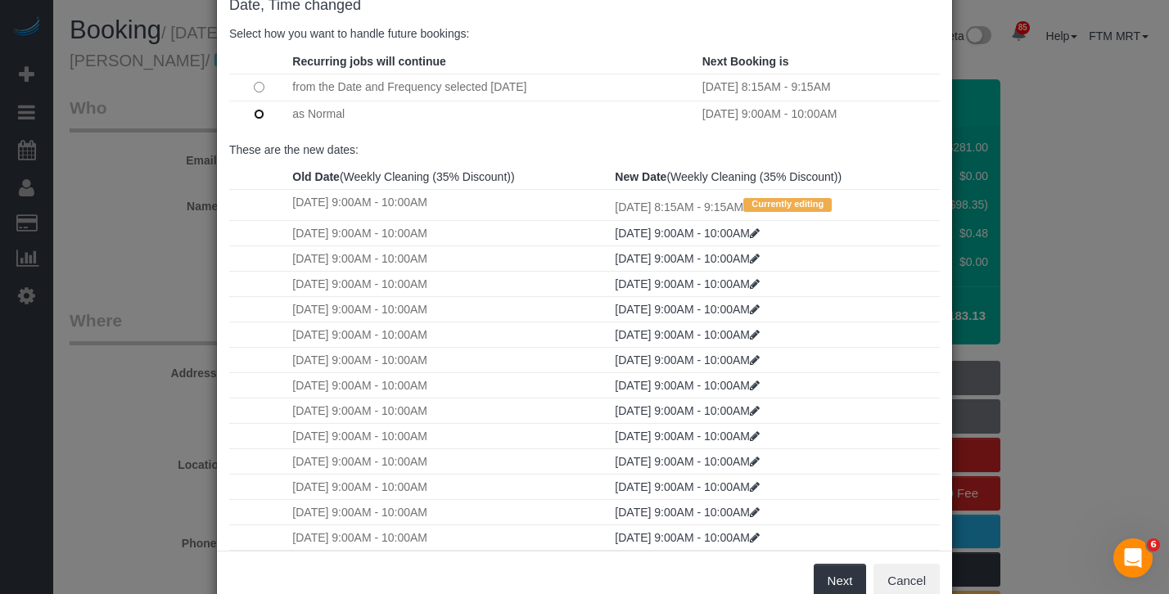
scroll to position [139, 0]
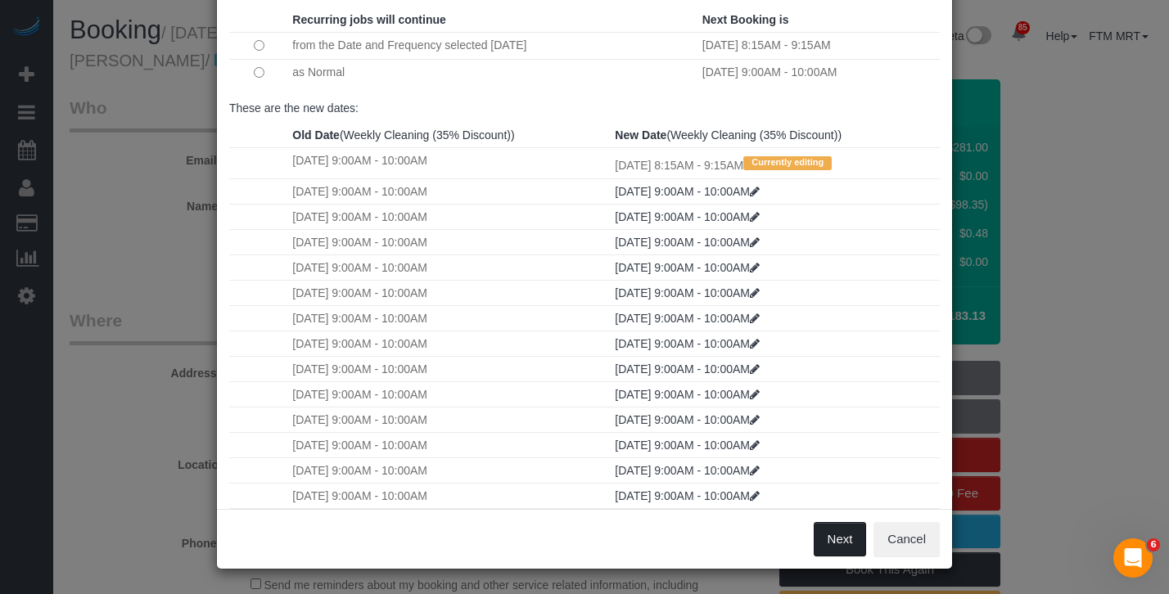
click at [829, 548] on button "Next" at bounding box center [840, 539] width 53 height 34
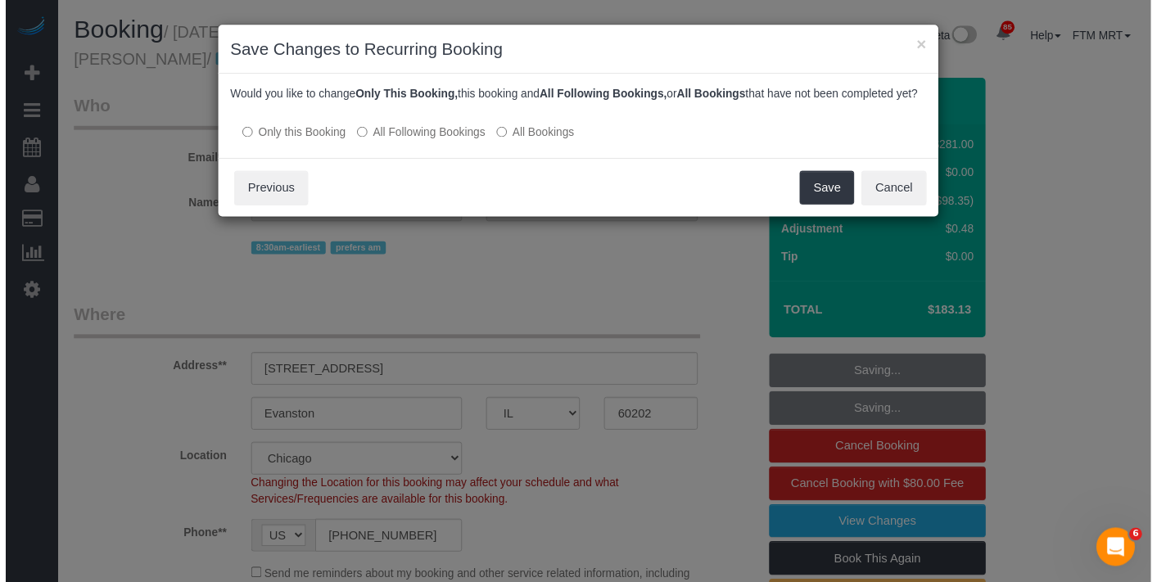
scroll to position [0, 0]
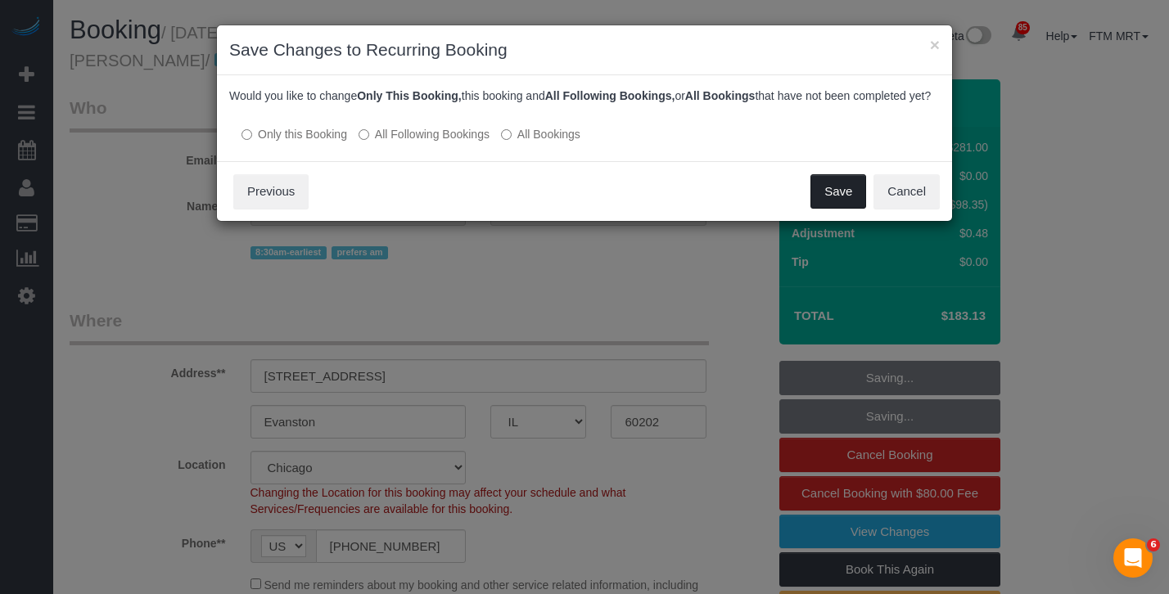
click at [843, 205] on button "Save" at bounding box center [838, 191] width 56 height 34
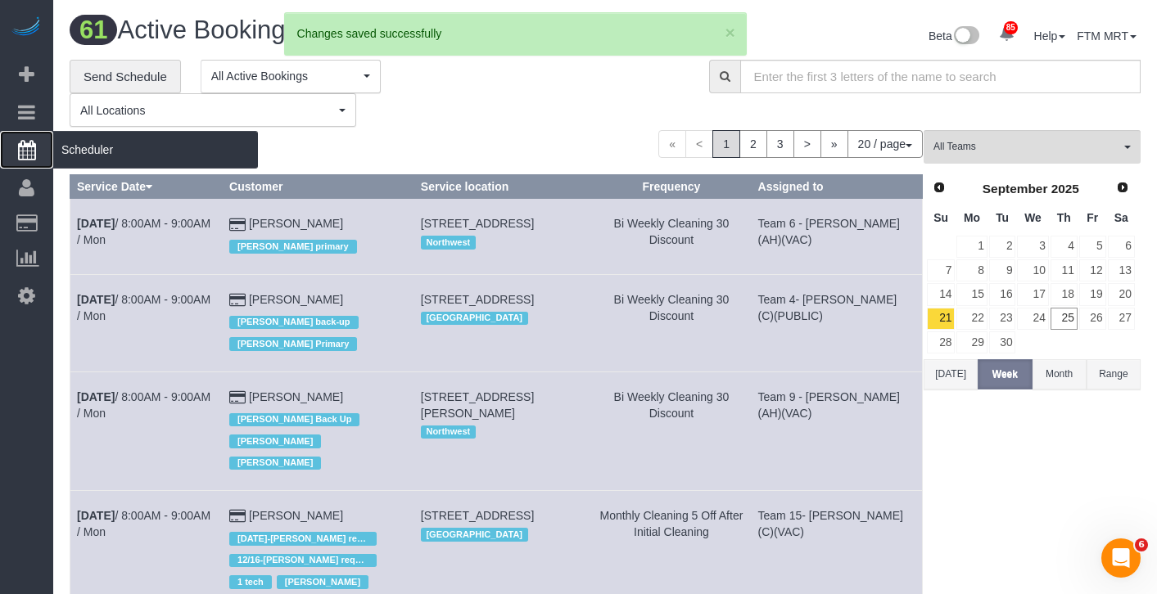
click at [84, 160] on span "Scheduler" at bounding box center [155, 150] width 205 height 38
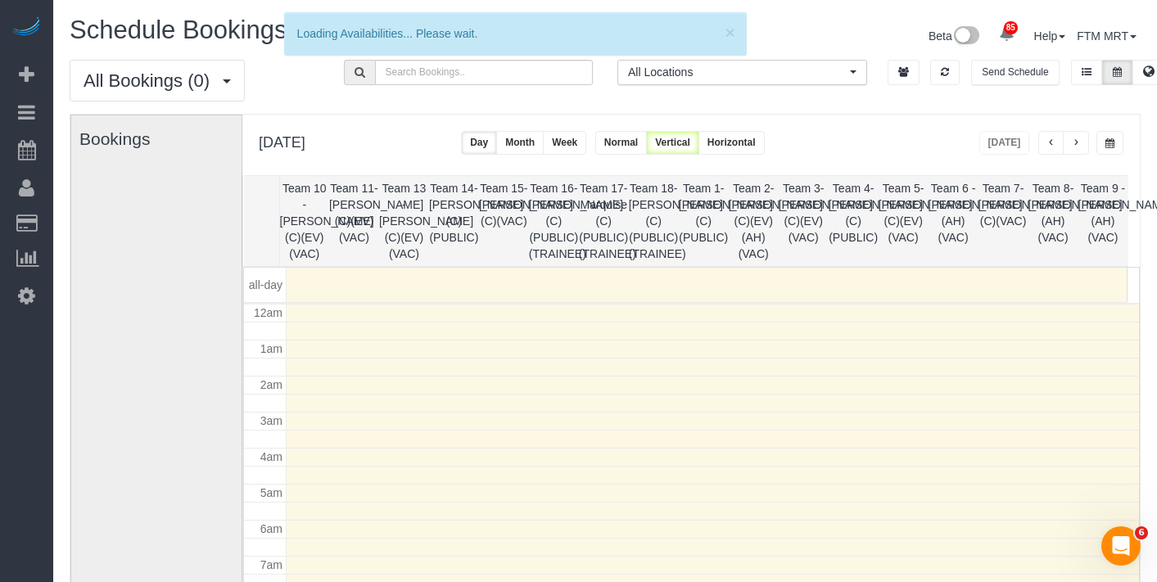
scroll to position [217, 0]
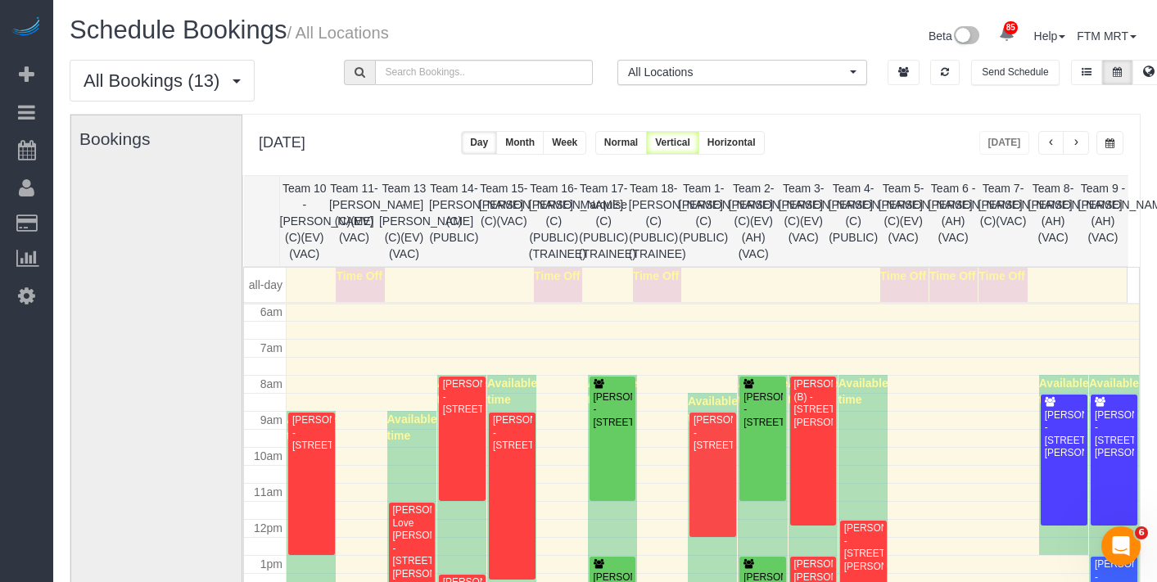
click at [1076, 145] on span "button" at bounding box center [1076, 143] width 8 height 10
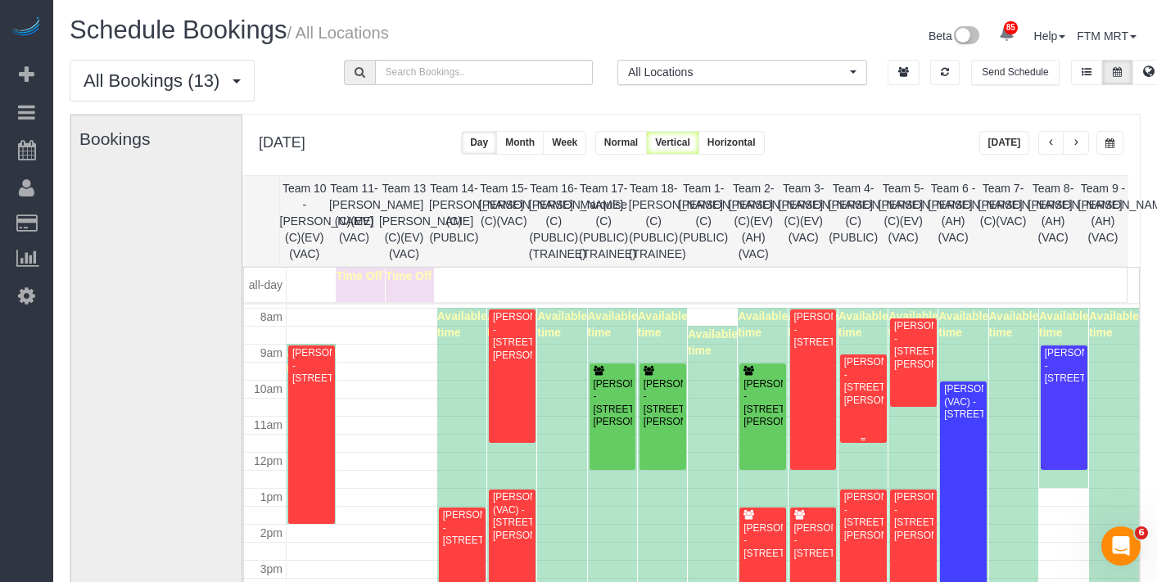
scroll to position [283, 0]
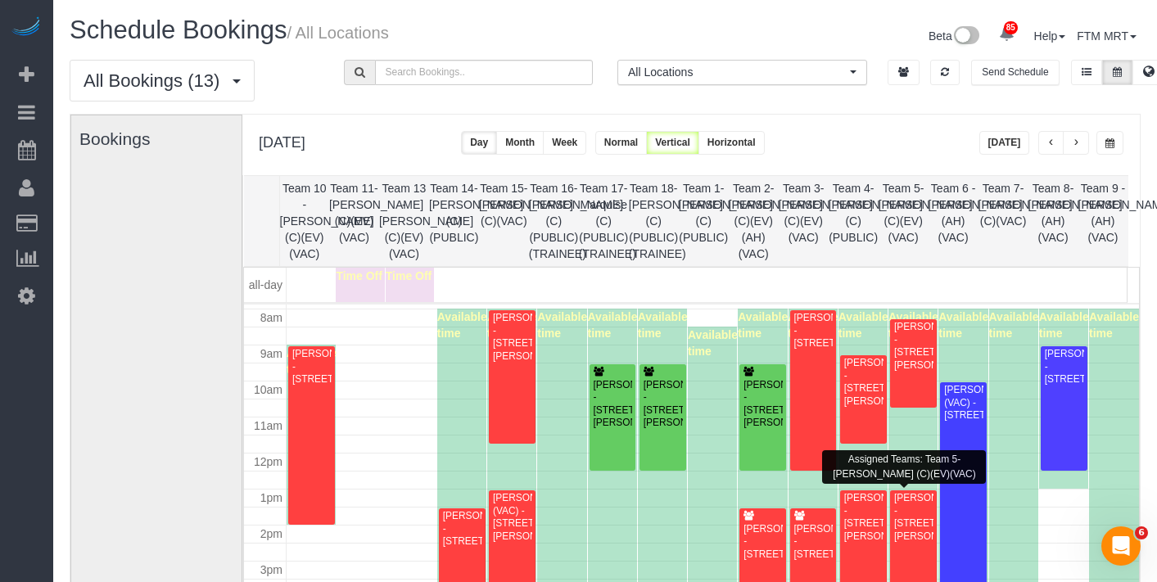
click at [912, 520] on div "Leona Xin - 807 Davis St, Apt 1508, Evanston, IL 60201" at bounding box center [913, 517] width 40 height 51
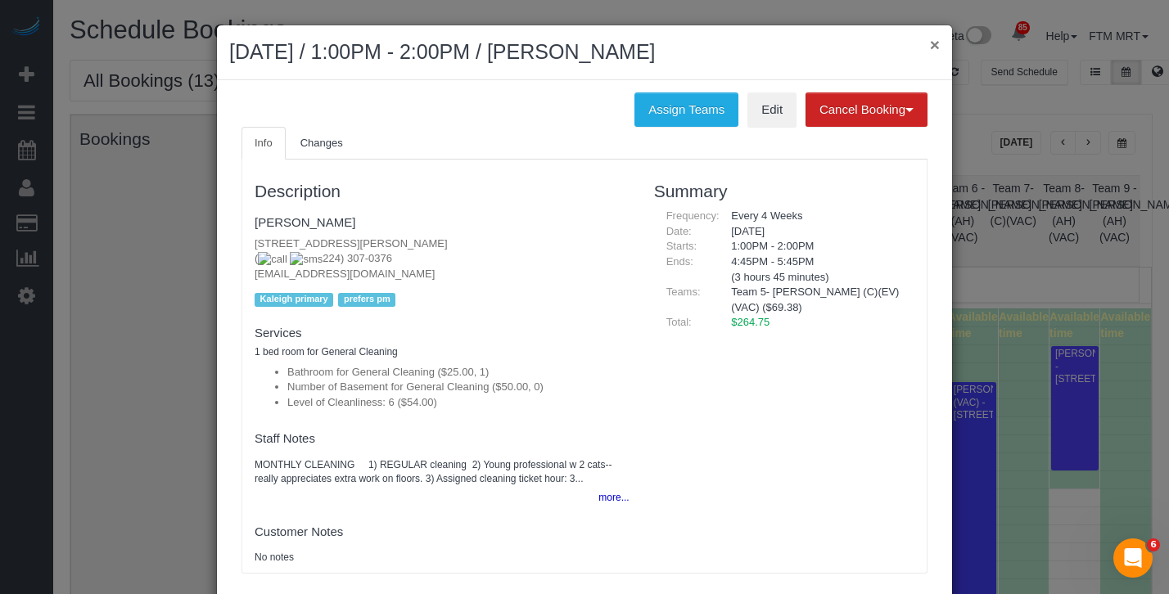
click at [931, 47] on button "×" at bounding box center [935, 44] width 10 height 17
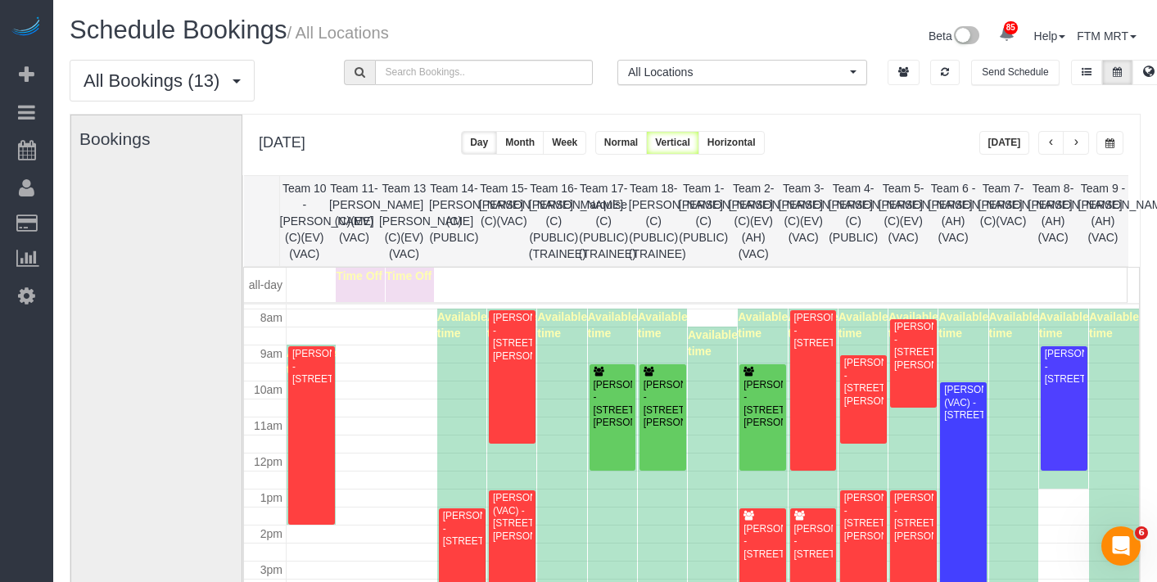
scroll to position [319, 0]
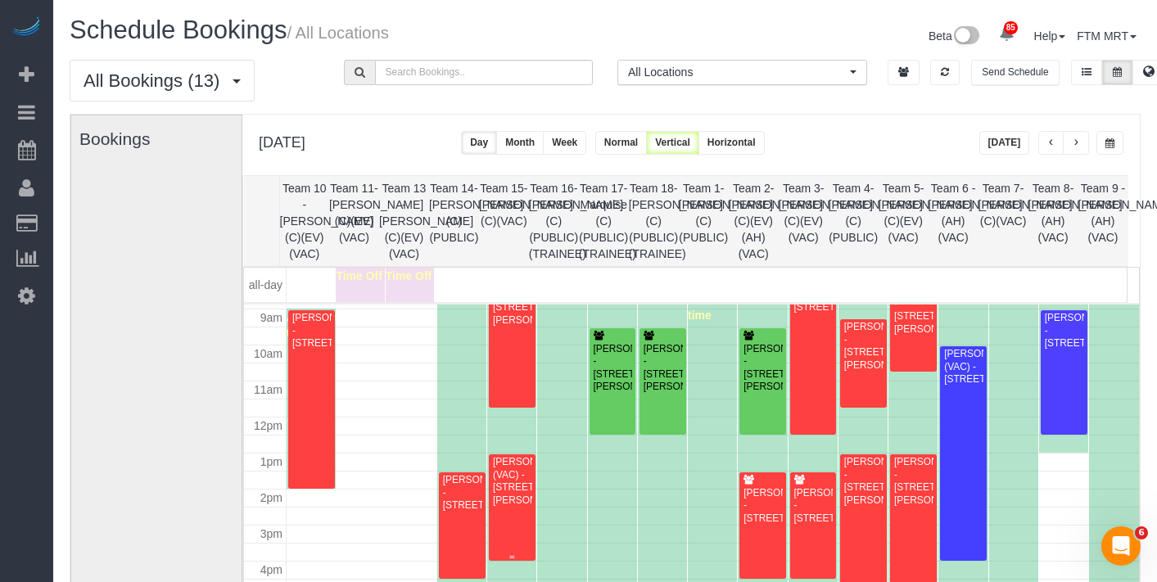
click at [520, 493] on div "Vicki Curtis (VAC) - 2100 W Lunt, Chicago, IL 60645" at bounding box center [512, 481] width 40 height 51
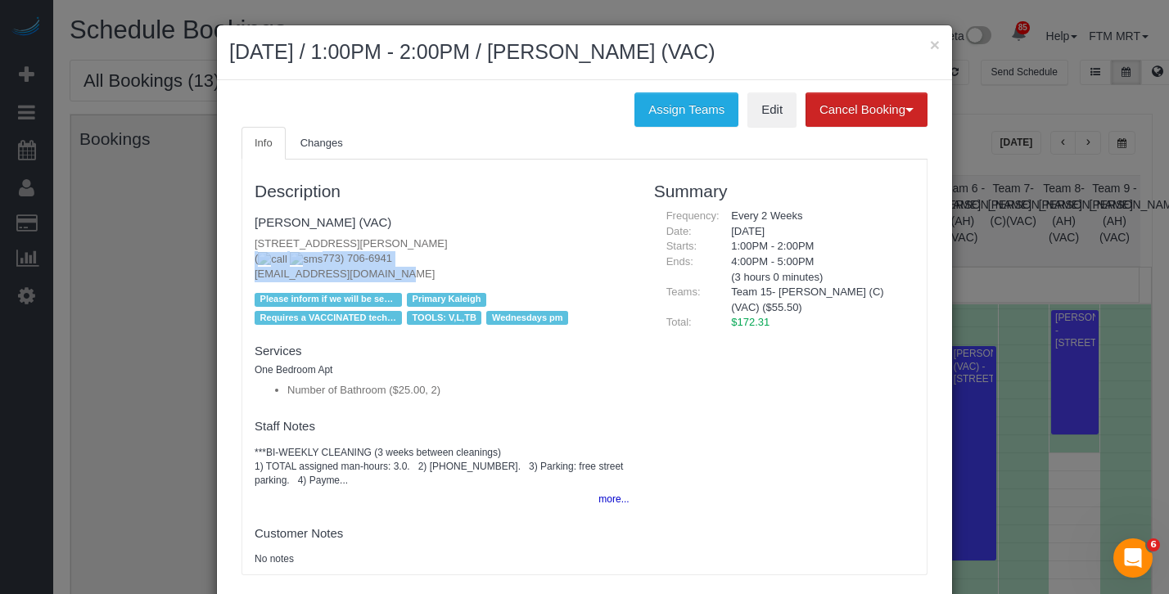
drag, startPoint x: 377, startPoint y: 253, endPoint x: 338, endPoint y: 270, distance: 42.9
click at [323, 270] on p "2100 W Lunt, Chicago, IL 60645 ( 773) 706-6941 vycurtis@att.net" at bounding box center [442, 260] width 375 height 46
click at [363, 269] on p "2100 W Lunt, Chicago, IL 60645 ( 773) 706-6941 vycurtis@att.net" at bounding box center [442, 260] width 375 height 46
click at [944, 39] on div "× September 26, 2025 / 1:00PM - 2:00PM / Vicki Curtis (VAC)" at bounding box center [584, 52] width 735 height 55
click at [932, 44] on button "×" at bounding box center [935, 44] width 10 height 17
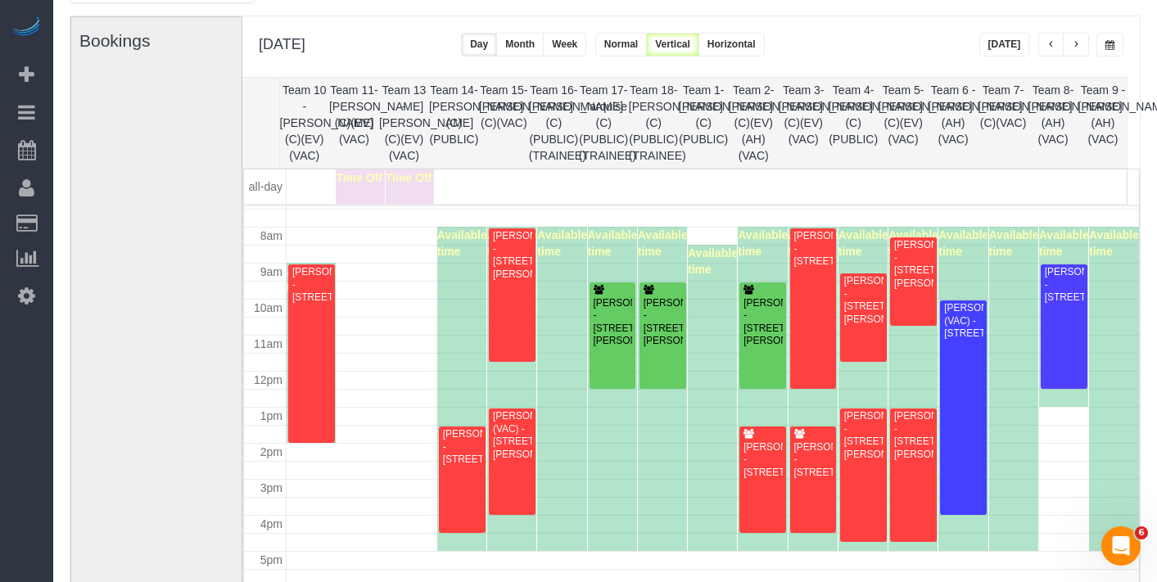
scroll to position [97, 0]
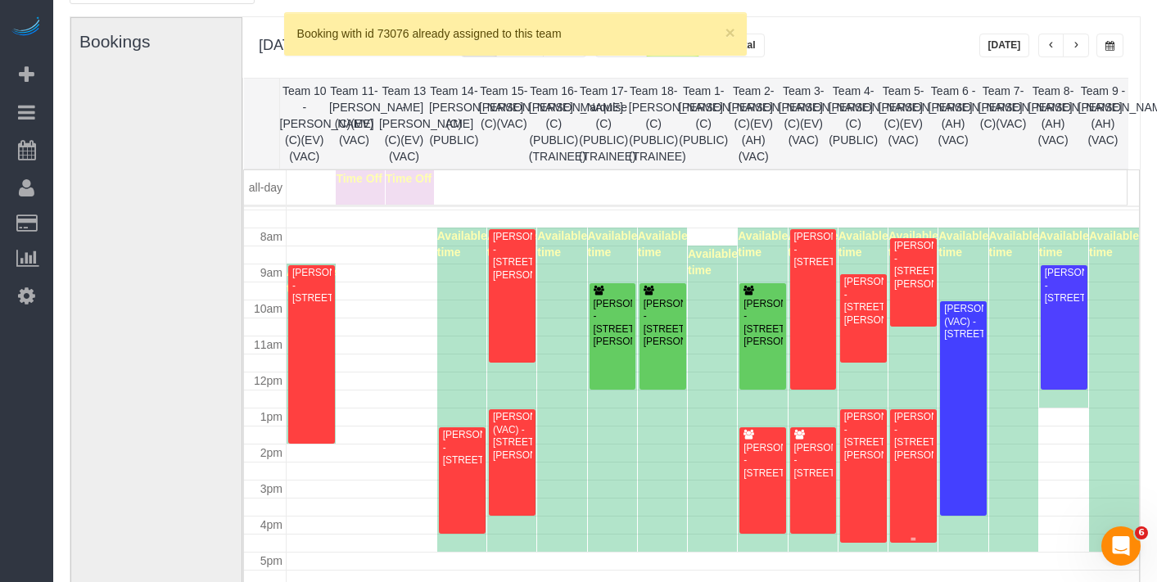
click at [901, 424] on div "Leona Xin - 807 Davis St, Apt 1508, Evanston, IL 60201" at bounding box center [913, 436] width 40 height 51
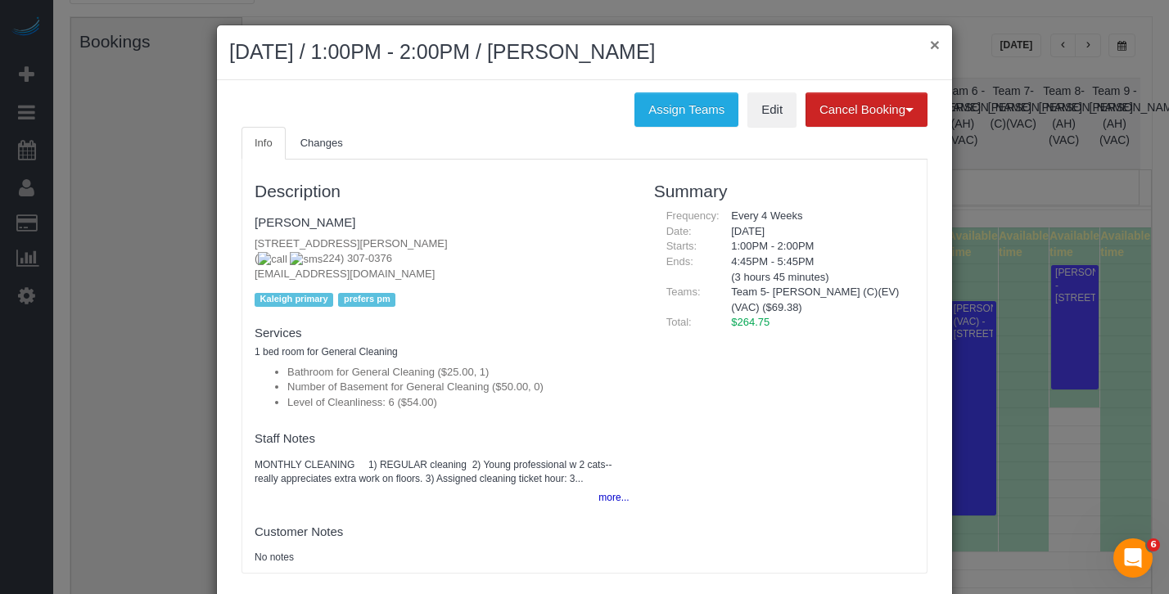
click at [931, 43] on button "×" at bounding box center [935, 44] width 10 height 17
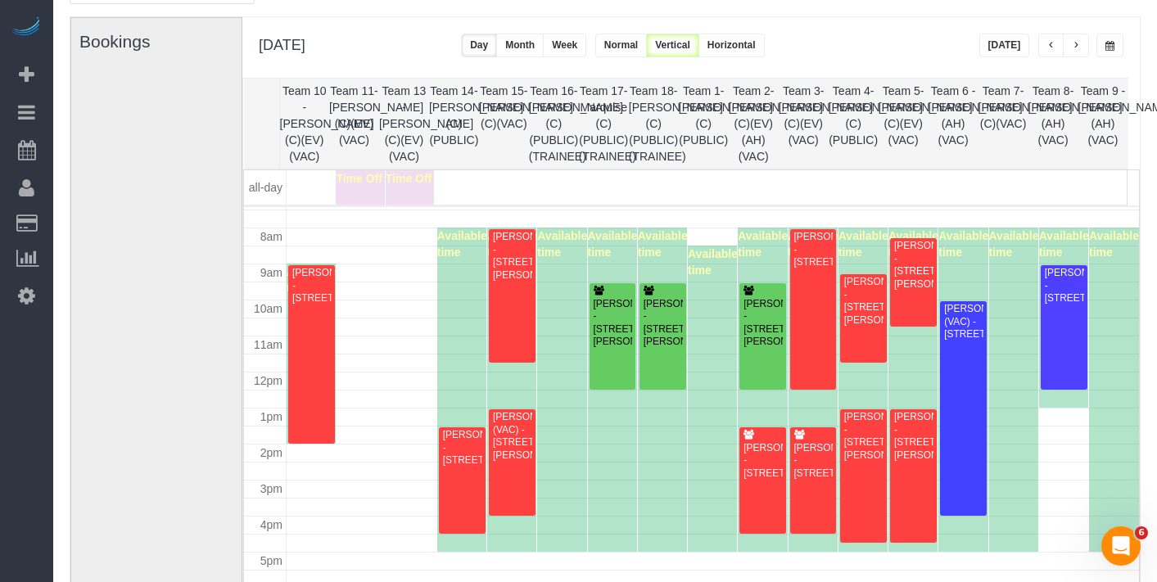
click at [1114, 47] on button "button" at bounding box center [1109, 46] width 27 height 24
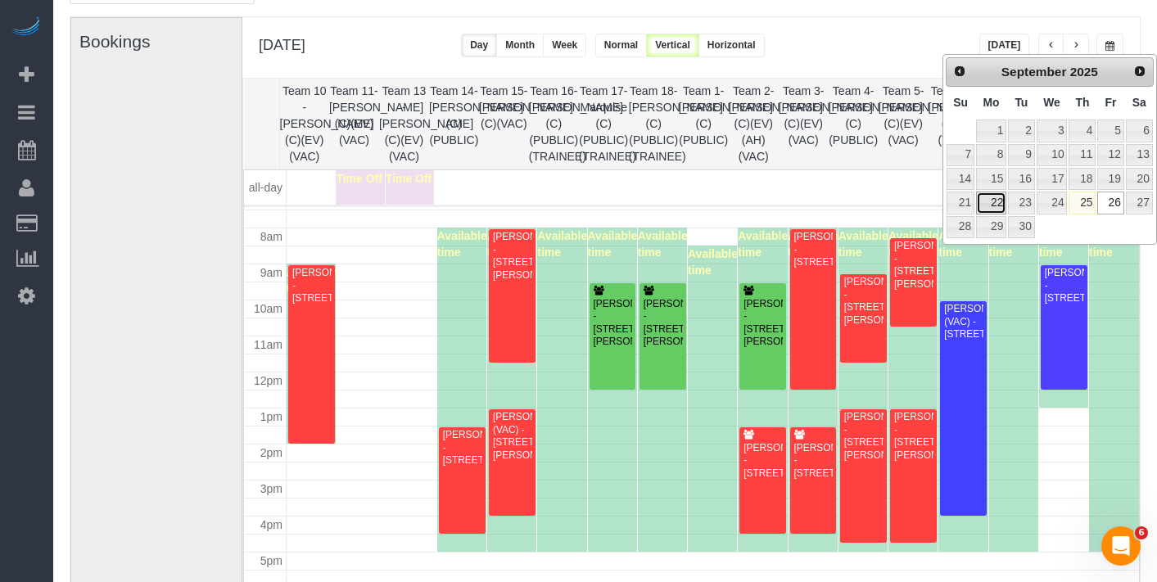
click at [996, 206] on link "22" at bounding box center [991, 203] width 30 height 22
type input "**********"
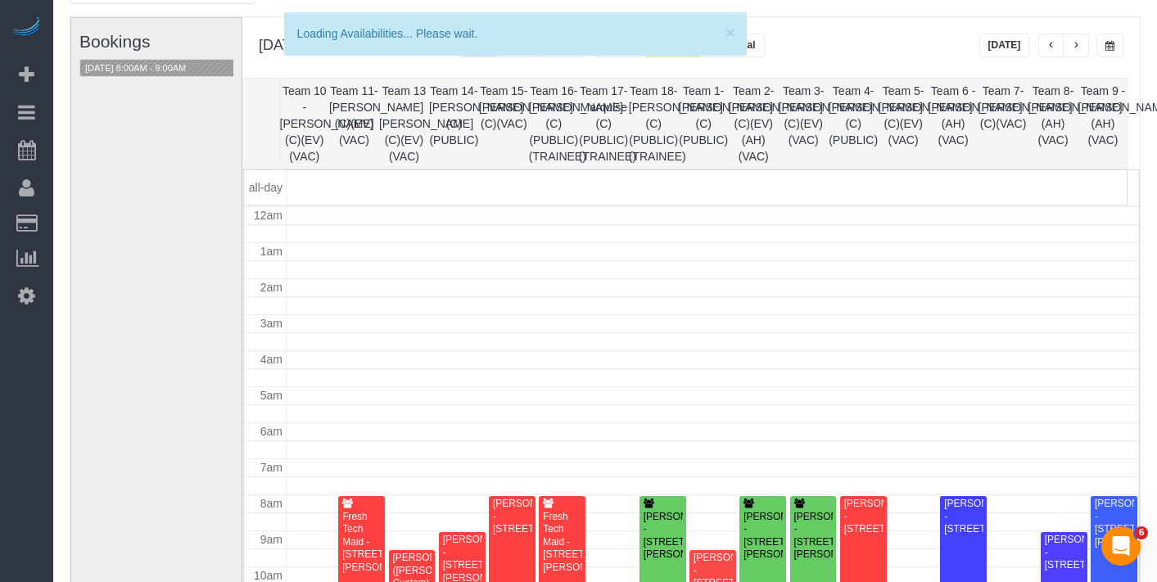
scroll to position [217, 0]
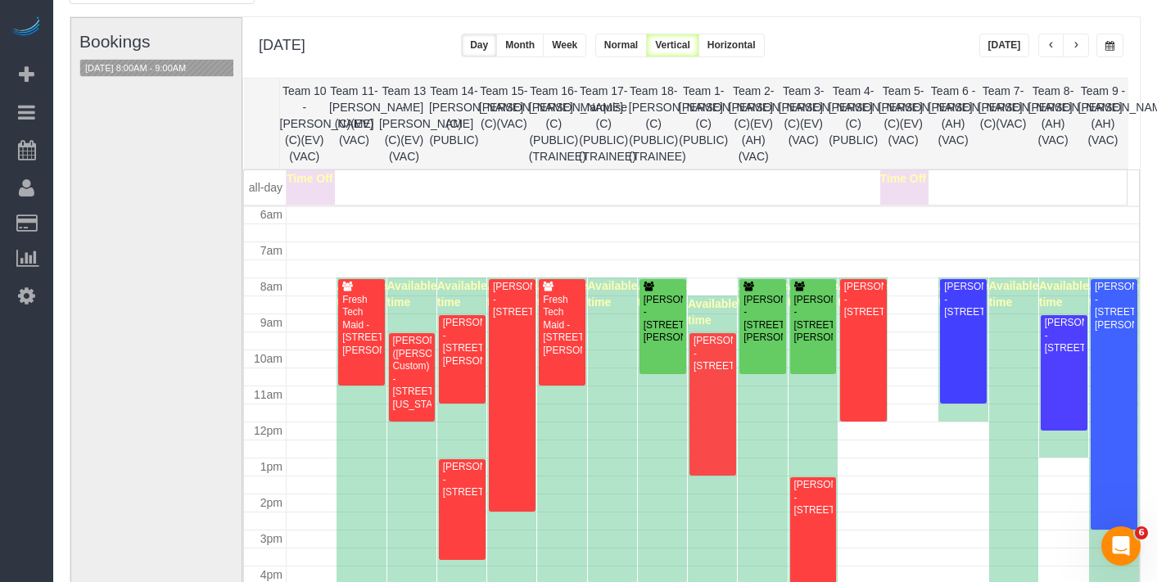
click at [1112, 42] on span "button" at bounding box center [1109, 46] width 9 height 10
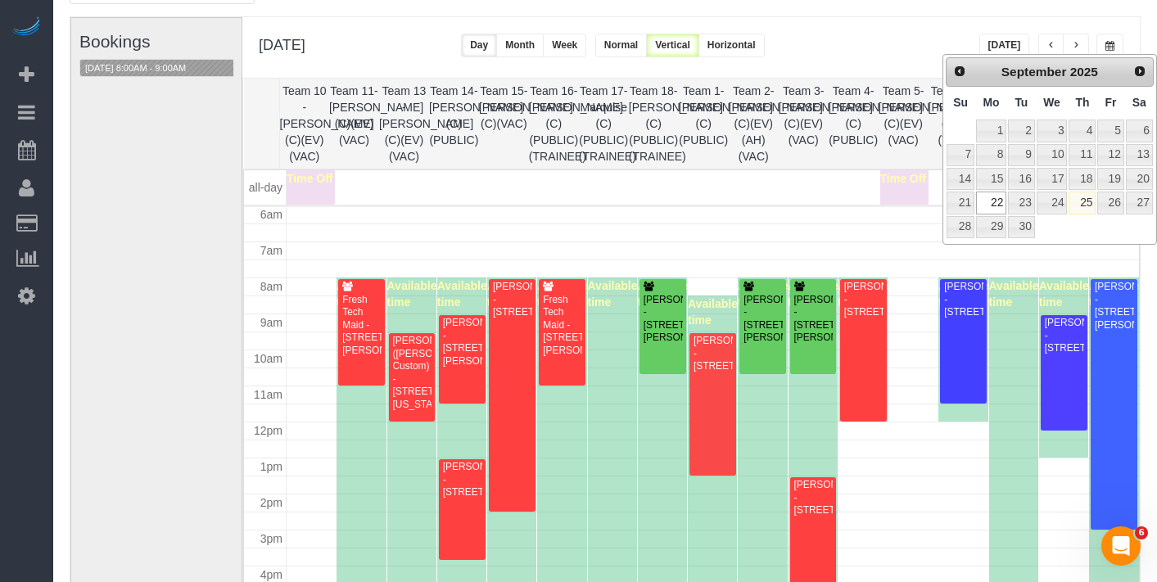
click at [1116, 34] on button "button" at bounding box center [1109, 46] width 27 height 24
click at [1074, 41] on span "button" at bounding box center [1076, 46] width 8 height 10
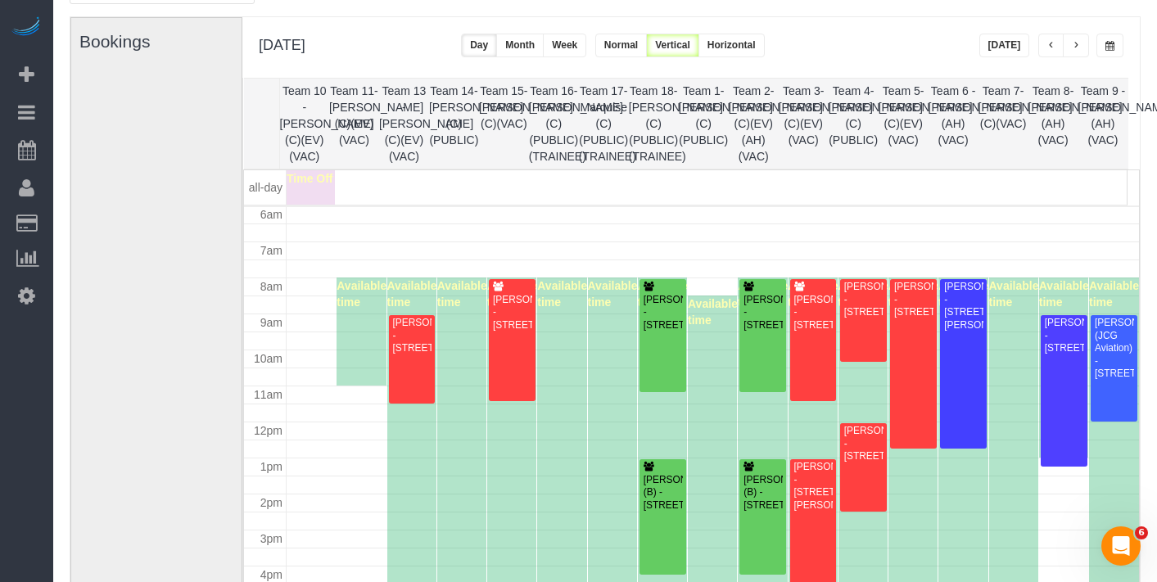
click at [1083, 40] on button "button" at bounding box center [1076, 46] width 26 height 24
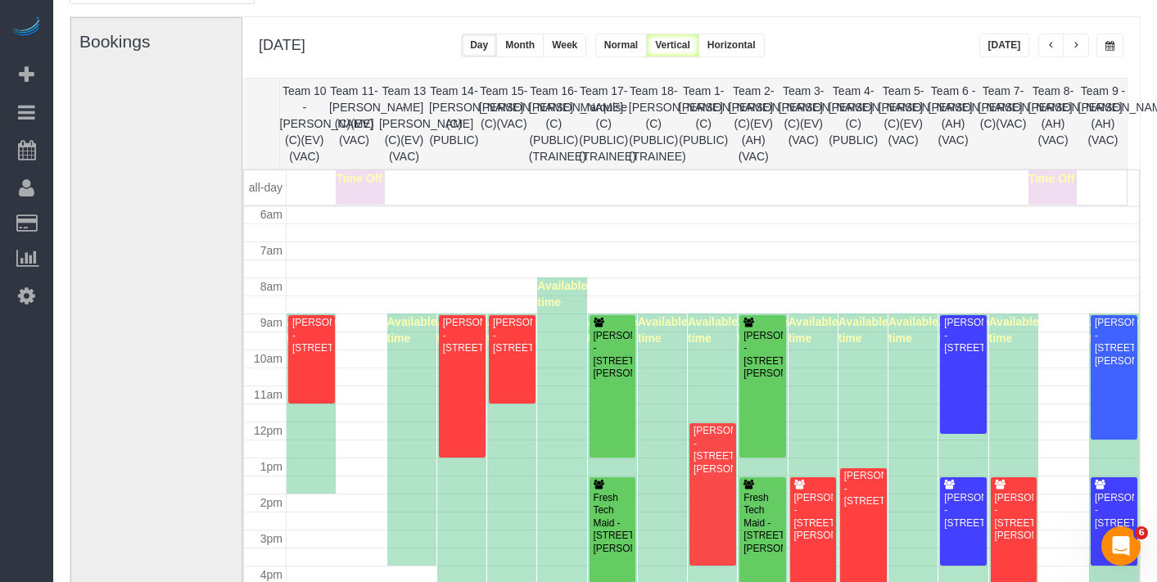
click at [1082, 41] on button "button" at bounding box center [1076, 46] width 26 height 24
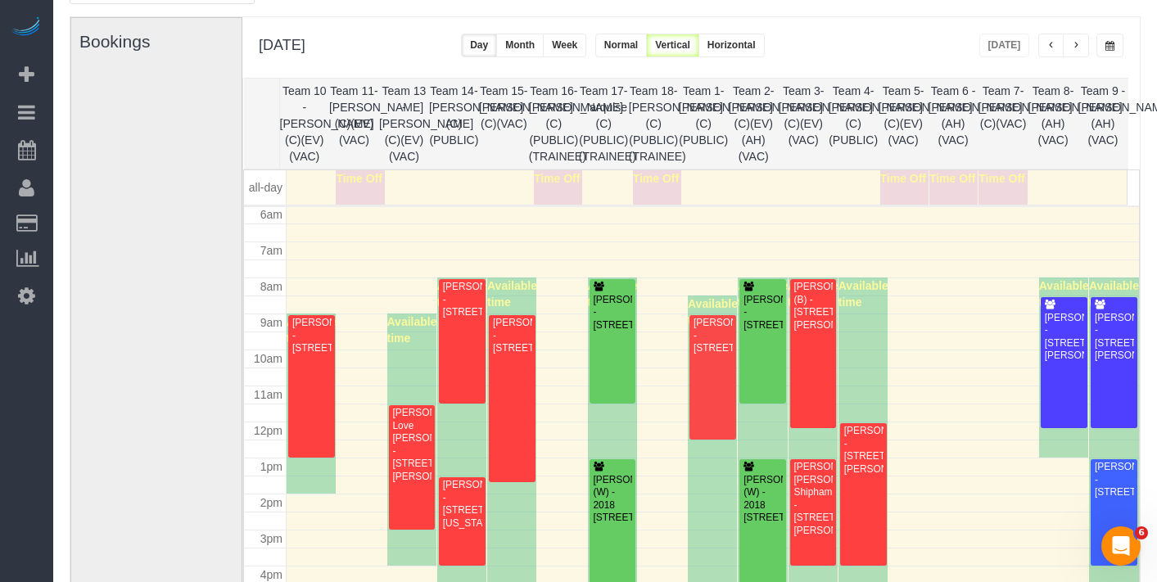
click at [1082, 41] on button "button" at bounding box center [1076, 46] width 26 height 24
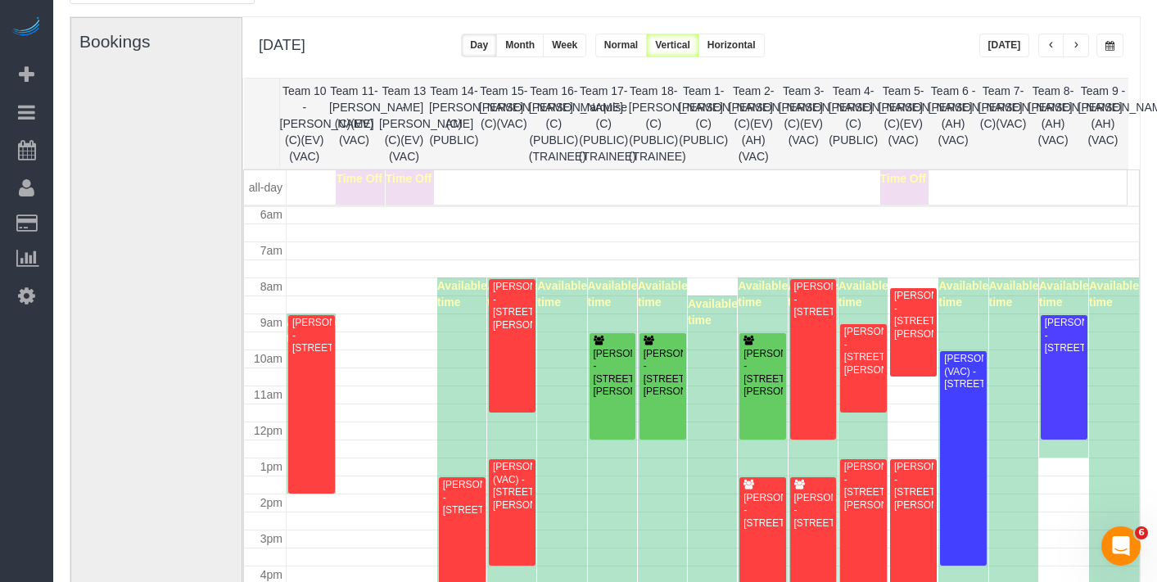
click at [1074, 39] on button "button" at bounding box center [1076, 46] width 26 height 24
